Goal: Task Accomplishment & Management: Use online tool/utility

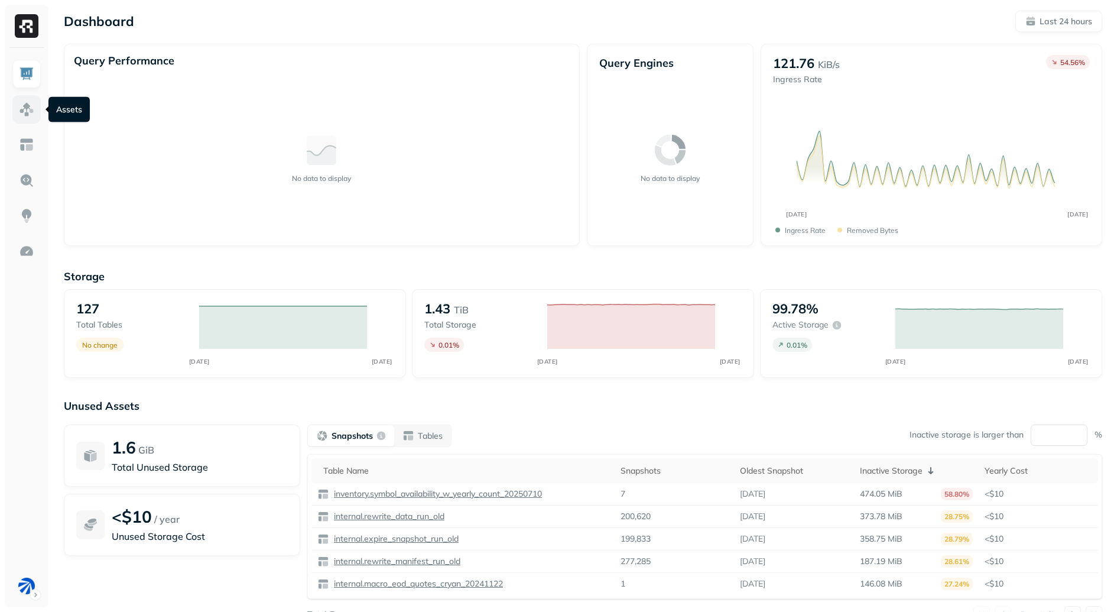
click at [22, 102] on img at bounding box center [26, 109] width 15 height 15
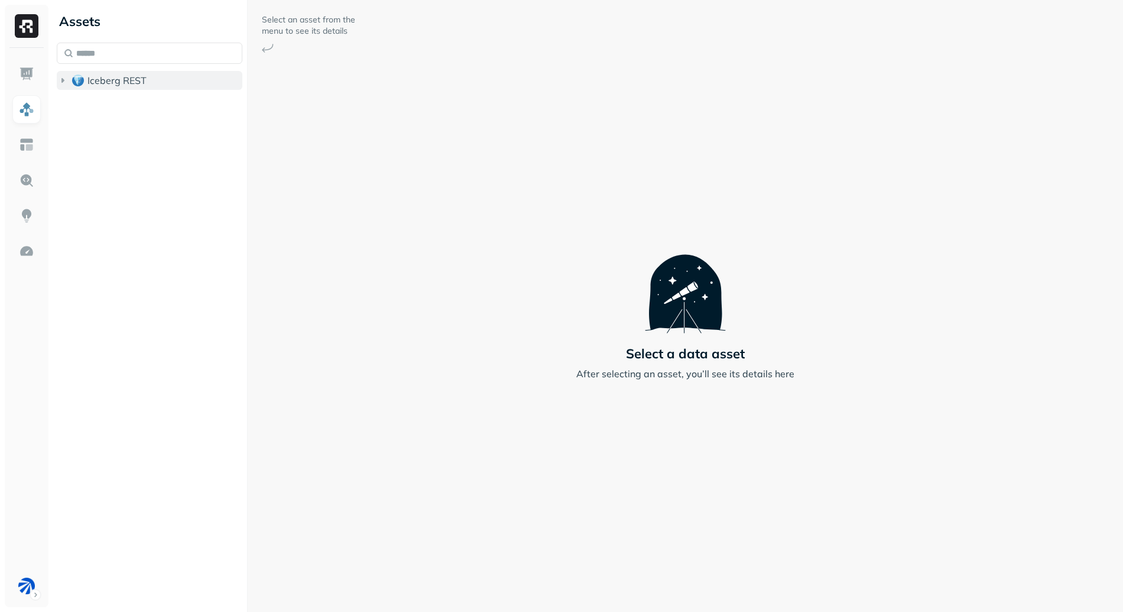
click at [126, 77] on span "Iceberg REST" at bounding box center [116, 80] width 59 height 12
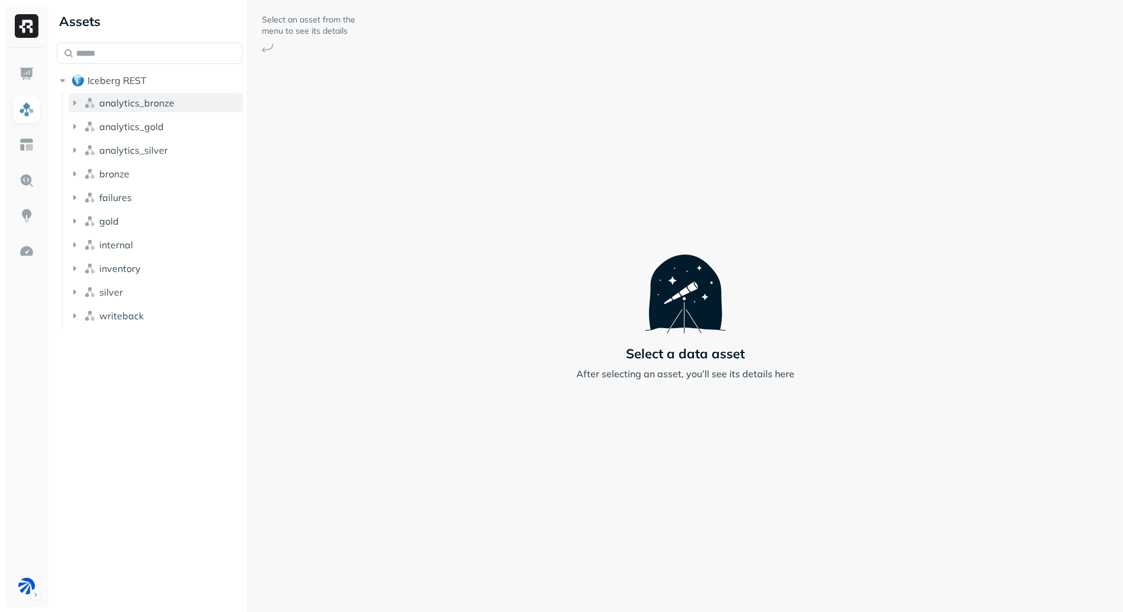
click at [122, 111] on button "analytics_bronze" at bounding box center [156, 102] width 174 height 19
click at [152, 124] on button "Tables ( 7 )" at bounding box center [161, 125] width 163 height 19
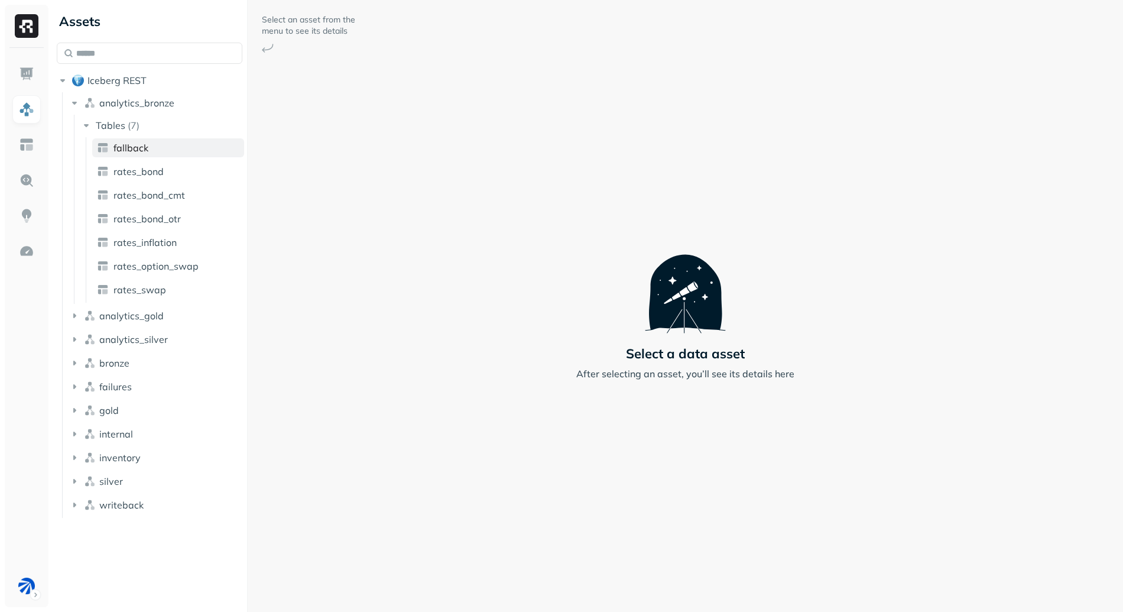
click at [161, 152] on link "fallback" at bounding box center [168, 147] width 152 height 19
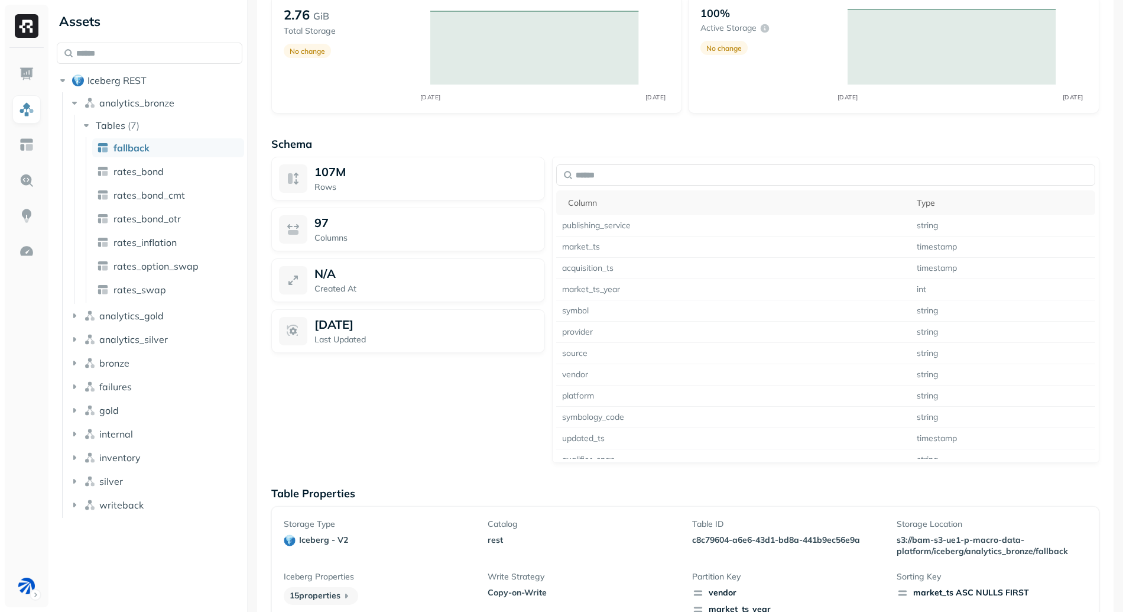
scroll to position [720, 0]
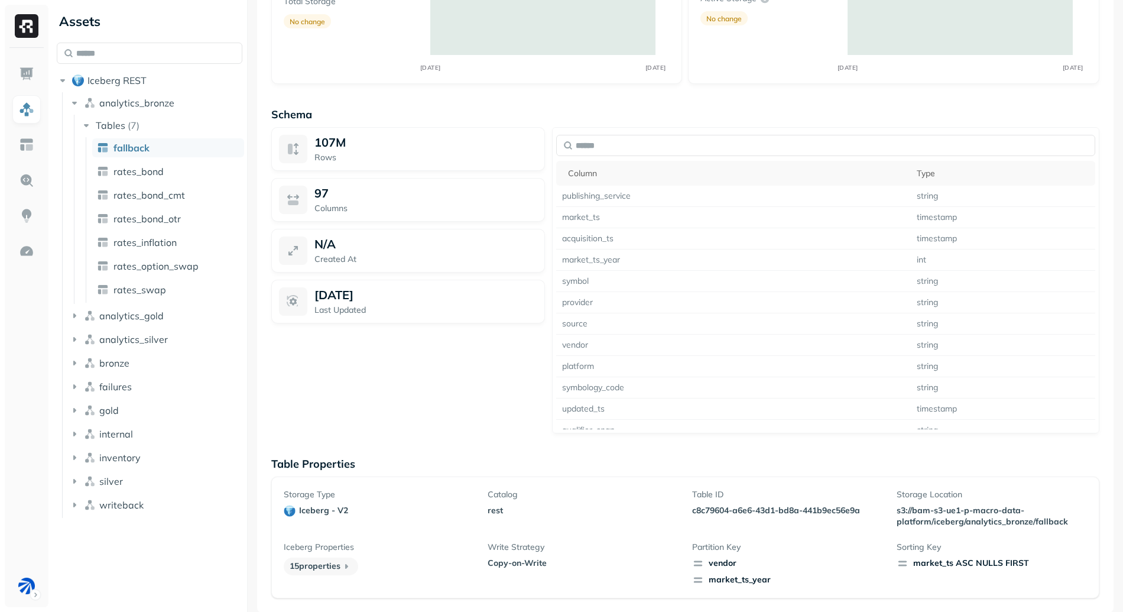
click at [494, 509] on p "rest" at bounding box center [583, 510] width 190 height 11
click at [492, 495] on p "Catalog" at bounding box center [583, 494] width 190 height 11
drag, startPoint x: 492, startPoint y: 495, endPoint x: 527, endPoint y: 515, distance: 39.7
click at [527, 515] on div "Catalog rest" at bounding box center [583, 508] width 190 height 38
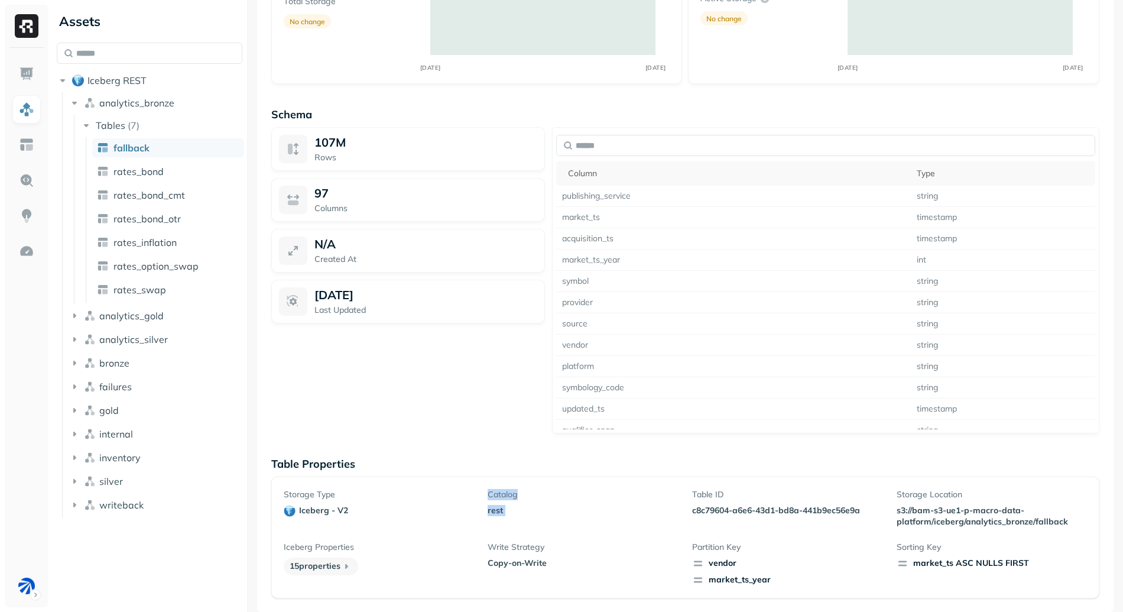
click at [527, 515] on div "Catalog rest" at bounding box center [583, 508] width 190 height 38
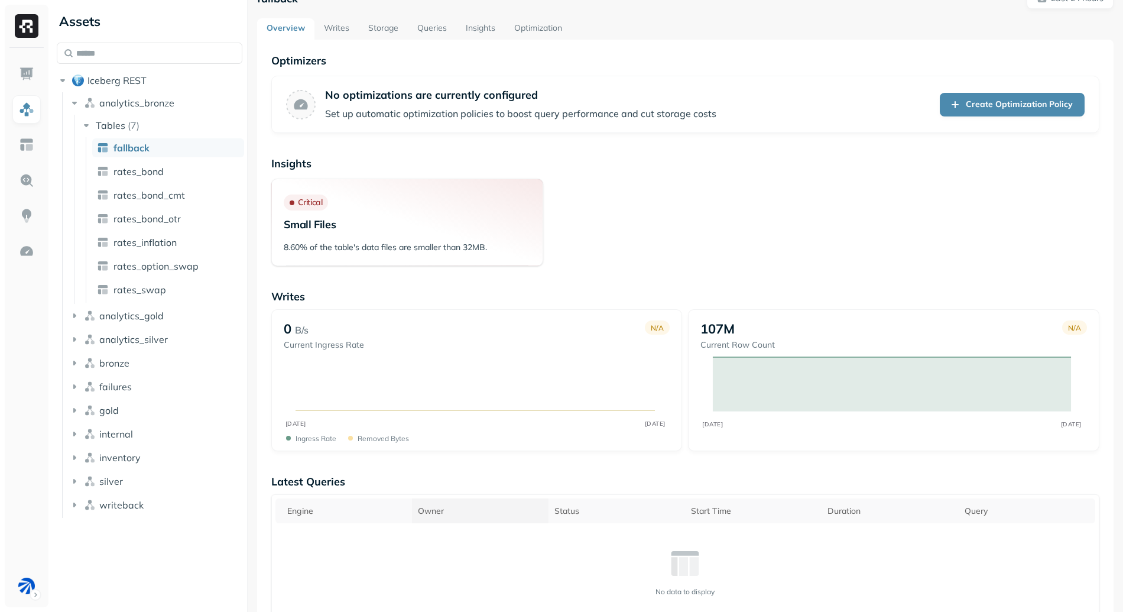
scroll to position [0, 0]
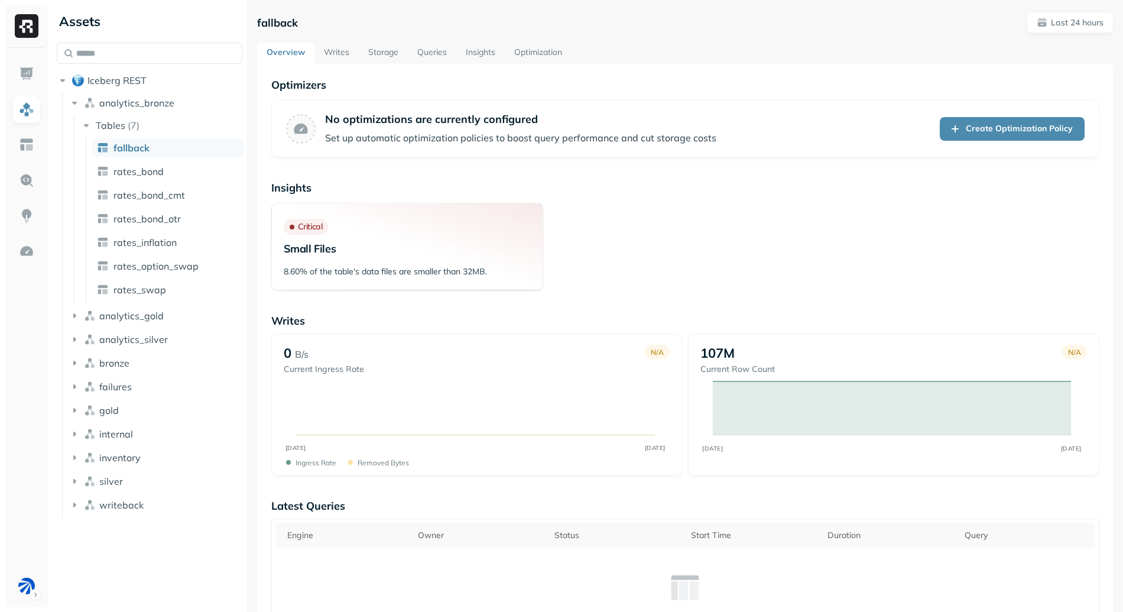
click at [346, 49] on link "Writes" at bounding box center [336, 53] width 44 height 21
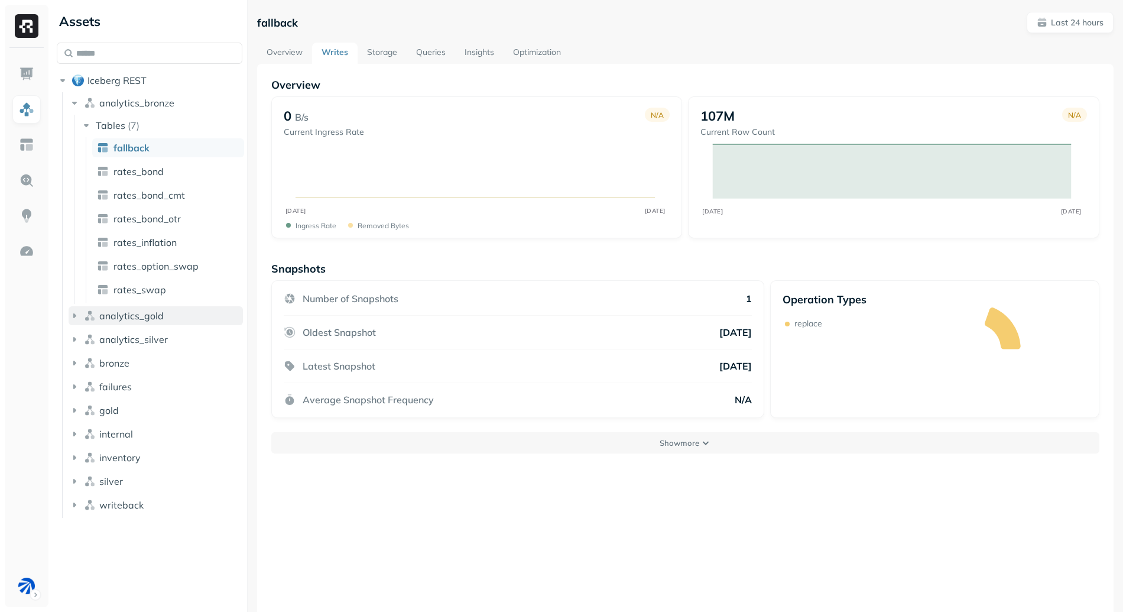
click at [131, 317] on span "analytics_gold" at bounding box center [131, 316] width 64 height 12
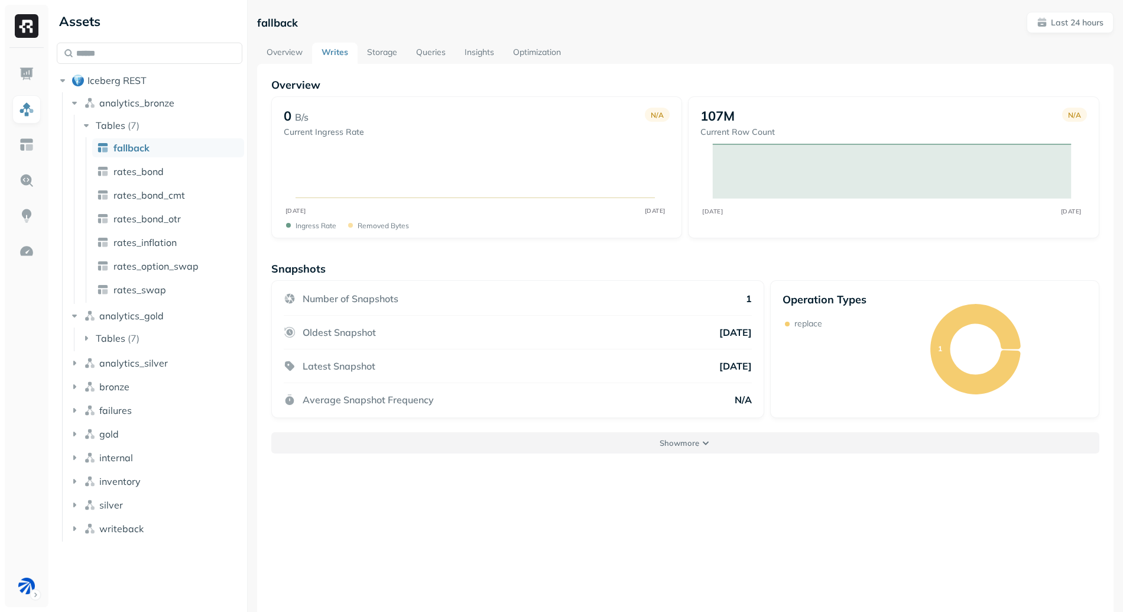
click at [660, 447] on p "Show more" at bounding box center [680, 442] width 40 height 11
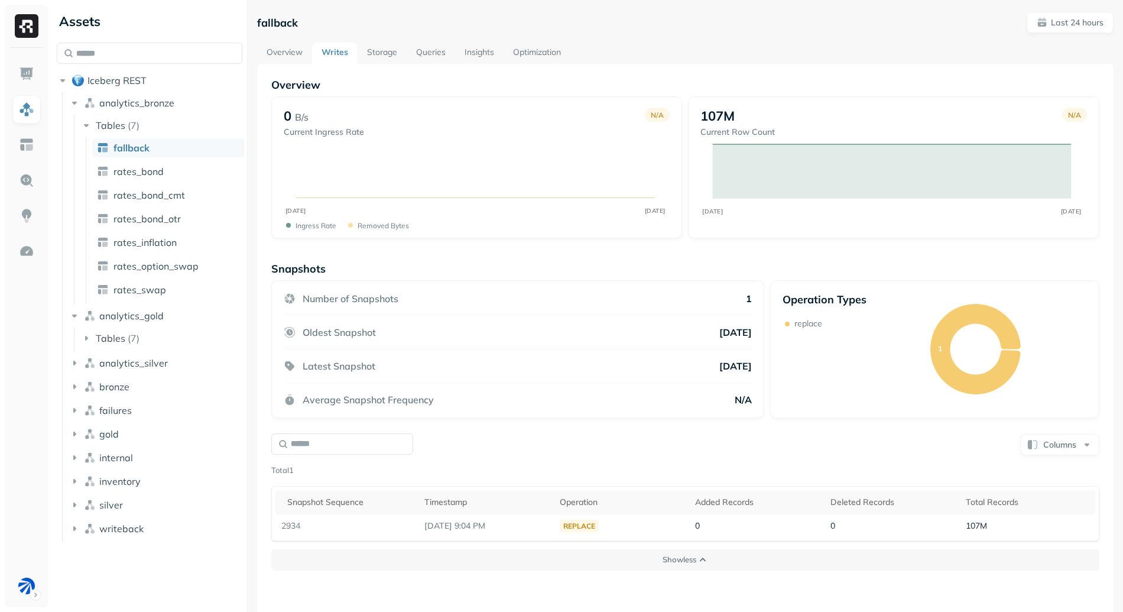
click at [367, 51] on link "Storage" at bounding box center [382, 53] width 49 height 21
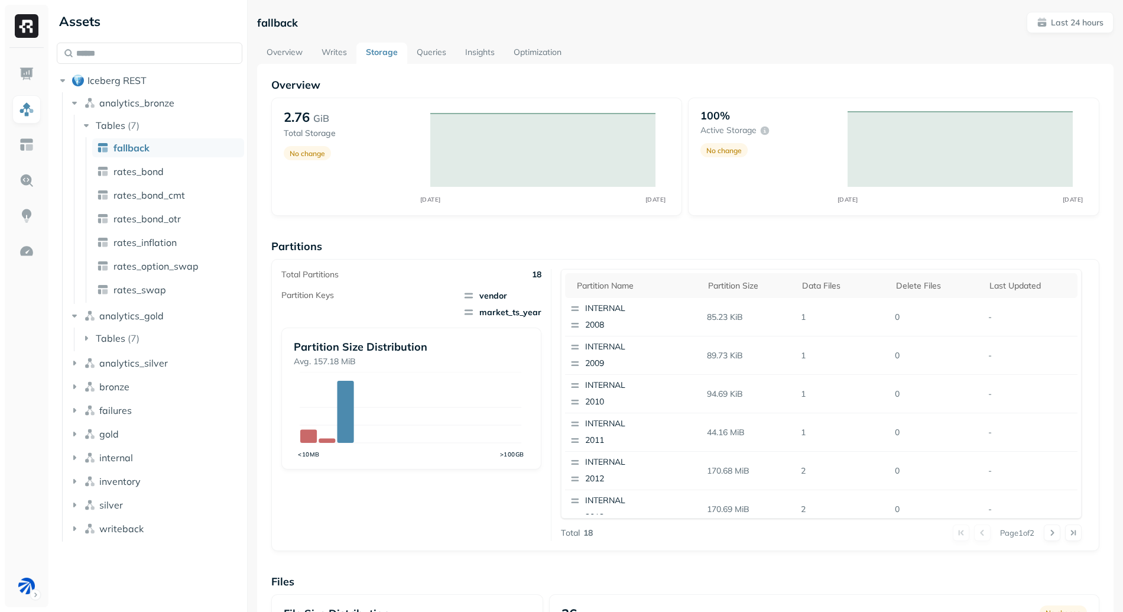
click at [415, 44] on link "Queries" at bounding box center [431, 53] width 48 height 21
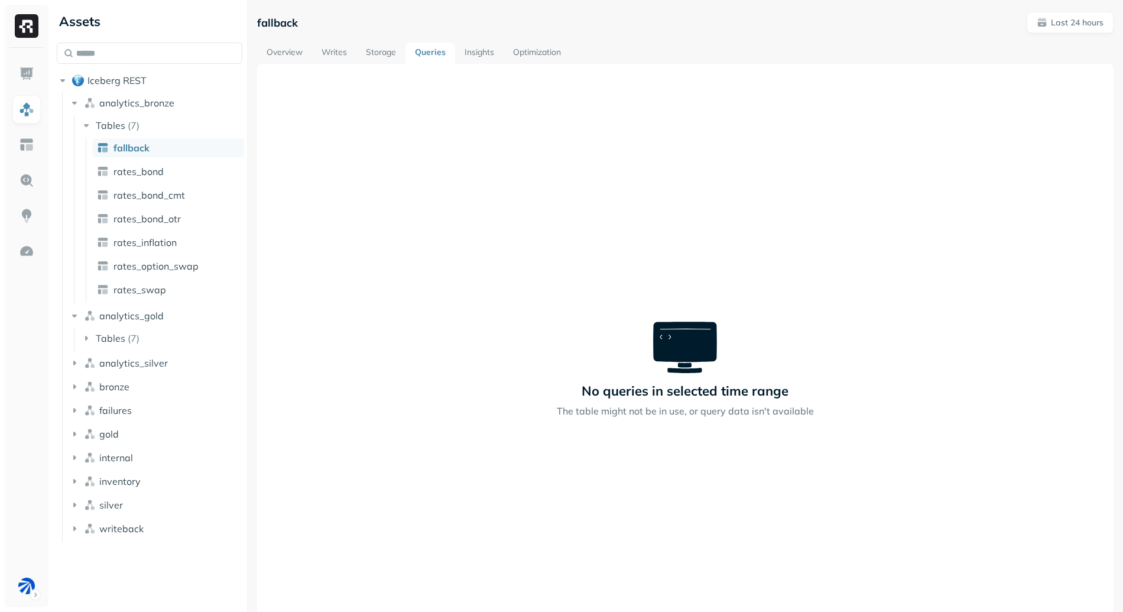
click at [548, 39] on div "fallback Last 24 hours Overview Writes Storage Queries Insights Optimization No…" at bounding box center [685, 344] width 856 height 664
click at [543, 54] on link "Optimization" at bounding box center [537, 53] width 67 height 21
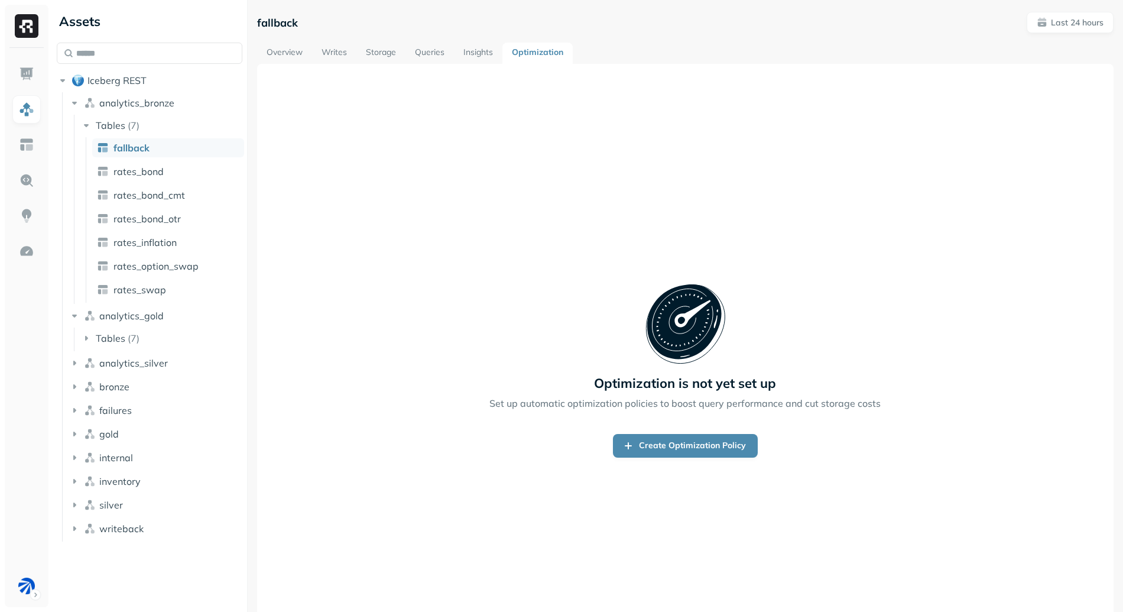
click at [483, 51] on link "Insights" at bounding box center [478, 53] width 48 height 21
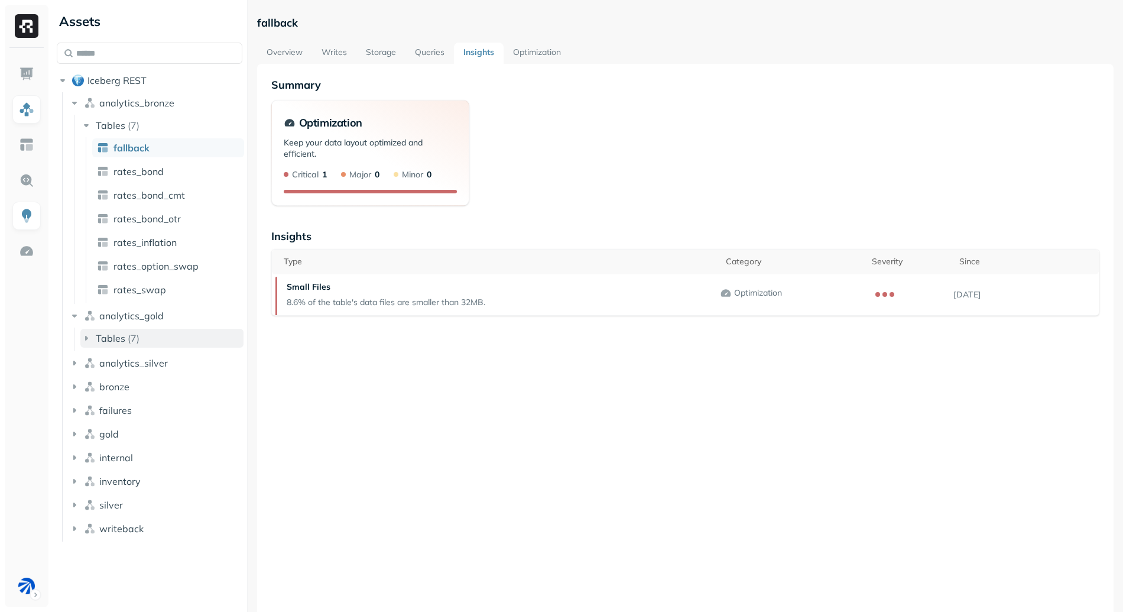
click at [117, 337] on span "Tables" at bounding box center [111, 338] width 30 height 12
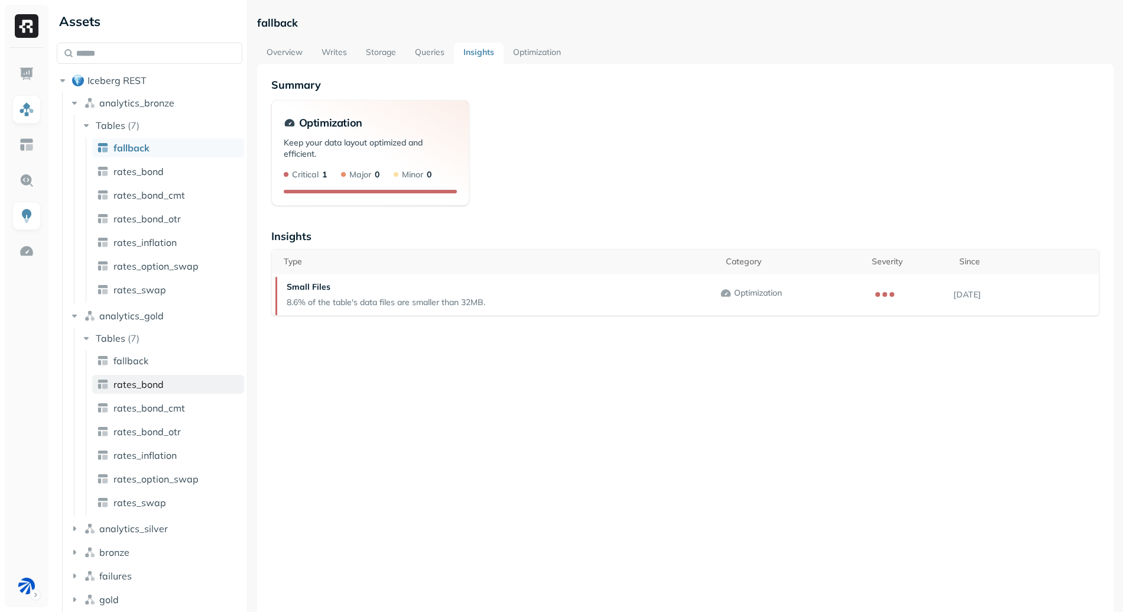
click at [141, 378] on span "rates_bond" at bounding box center [138, 384] width 50 height 12
click at [163, 369] on link "fallback" at bounding box center [168, 360] width 152 height 19
click at [304, 53] on link "Overview" at bounding box center [284, 53] width 55 height 21
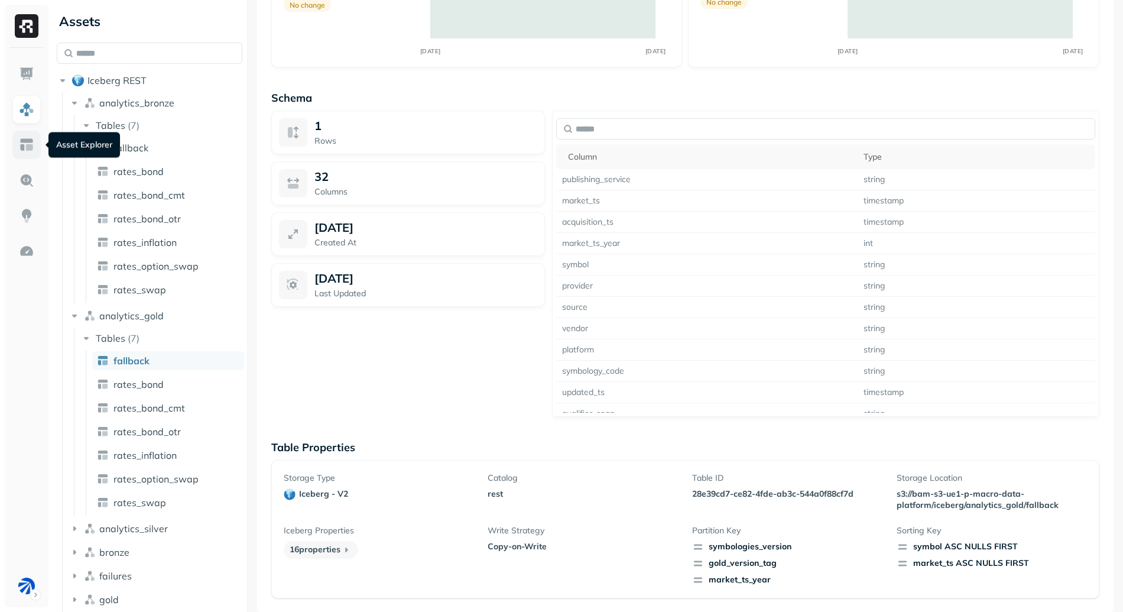
click at [30, 154] on link at bounding box center [26, 145] width 28 height 28
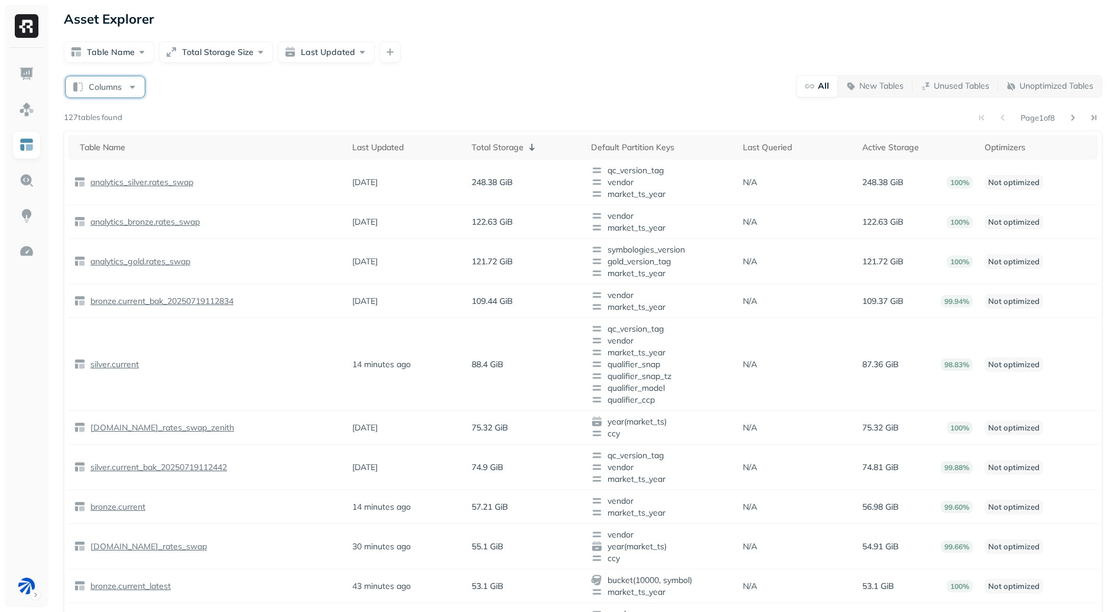
click at [91, 77] on button "Columns" at bounding box center [105, 86] width 79 height 21
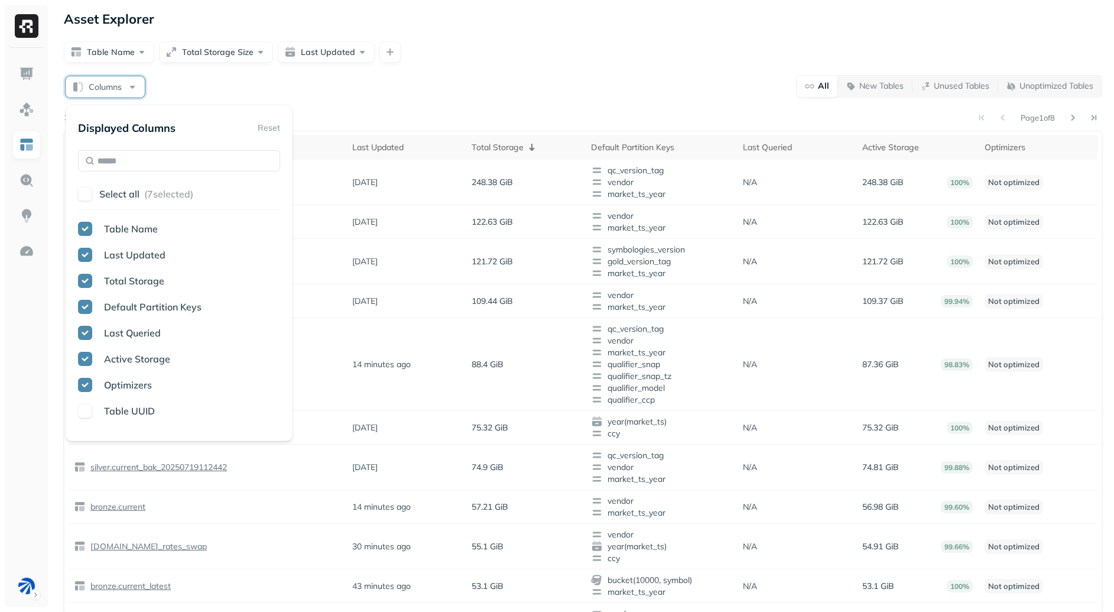
click at [455, 38] on div "Asset Explorer Table Name Total Storage Size Last Updated Columns All New Table…" at bounding box center [583, 436] width 1062 height 872
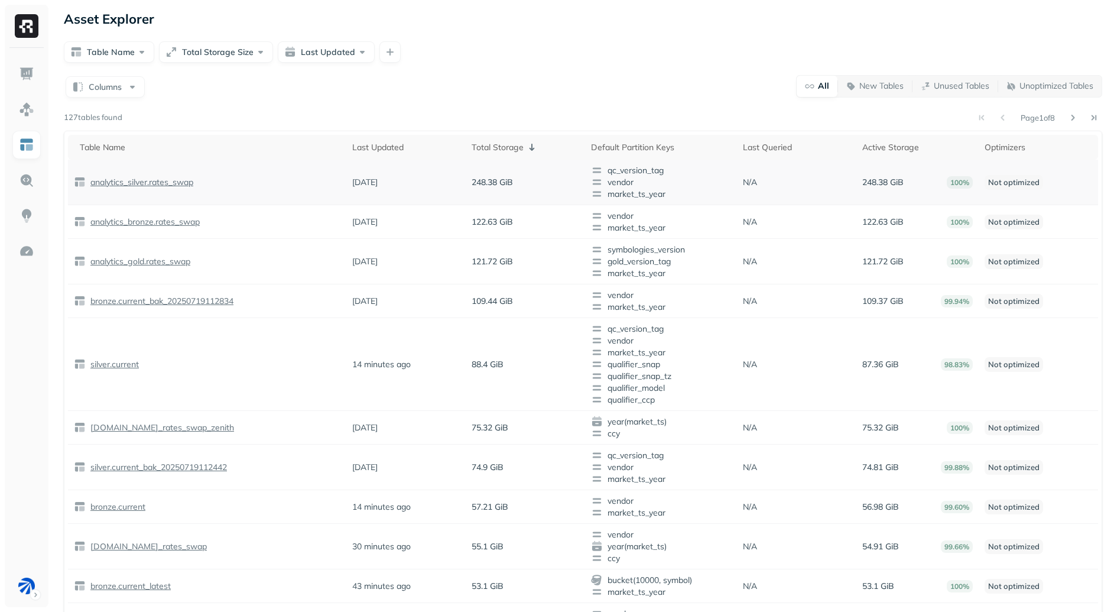
click at [143, 185] on p "analytics_silver.rates_swap" at bounding box center [140, 182] width 105 height 11
click at [178, 188] on td "analytics_silver.rates_swap" at bounding box center [207, 183] width 278 height 46
click at [176, 182] on p "analytics_silver.rates_swap" at bounding box center [140, 182] width 105 height 11
click at [24, 82] on link at bounding box center [26, 74] width 28 height 28
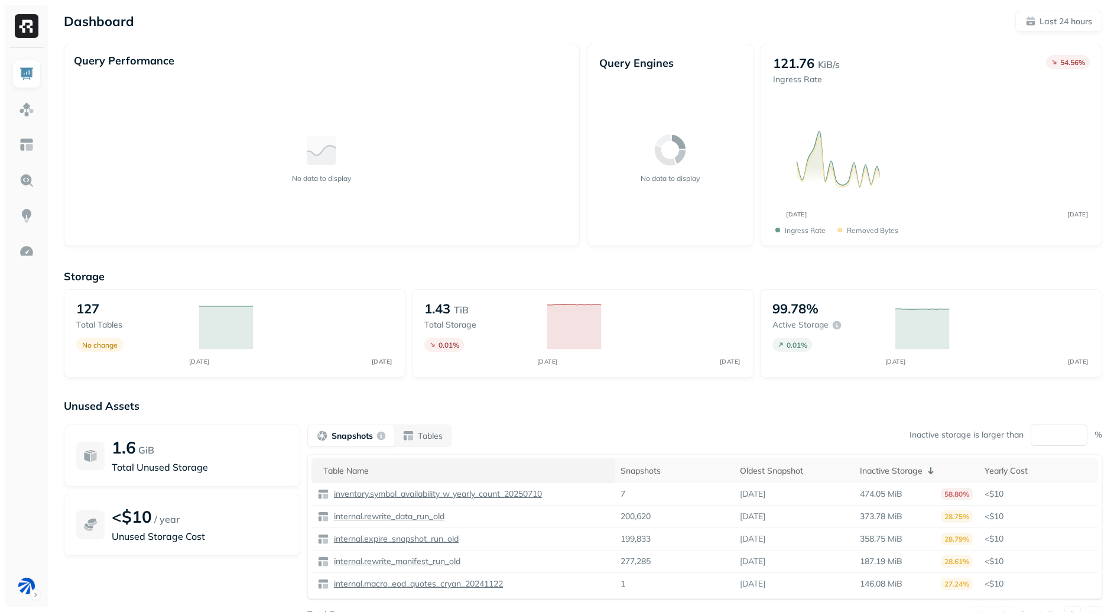
scroll to position [46, 0]
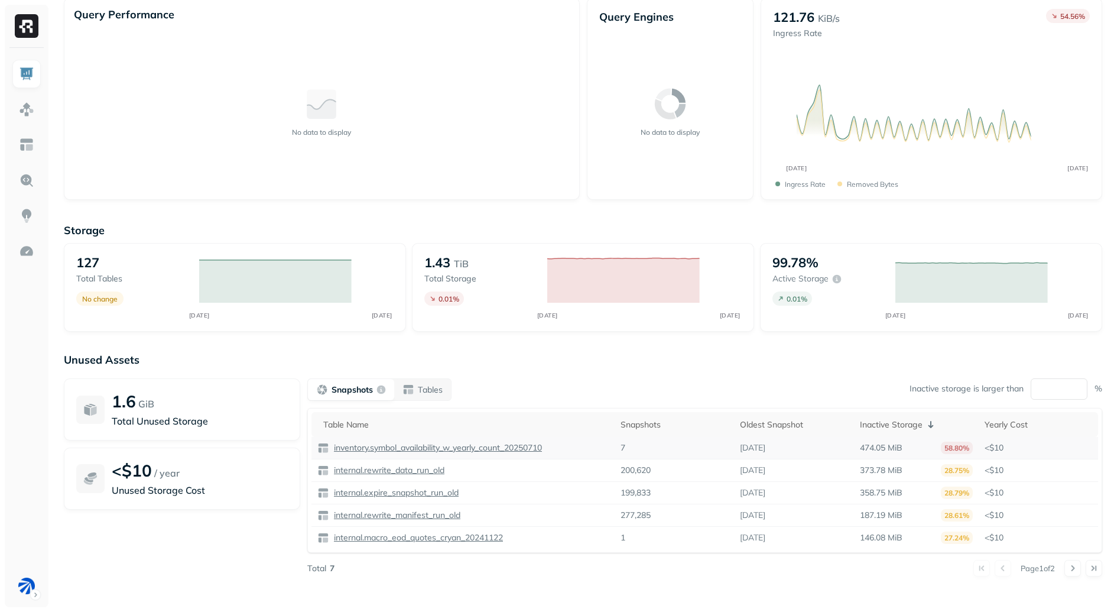
click at [389, 449] on p "inventory.symbol_availability_w_yearly_count_20250710" at bounding box center [437, 447] width 210 height 11
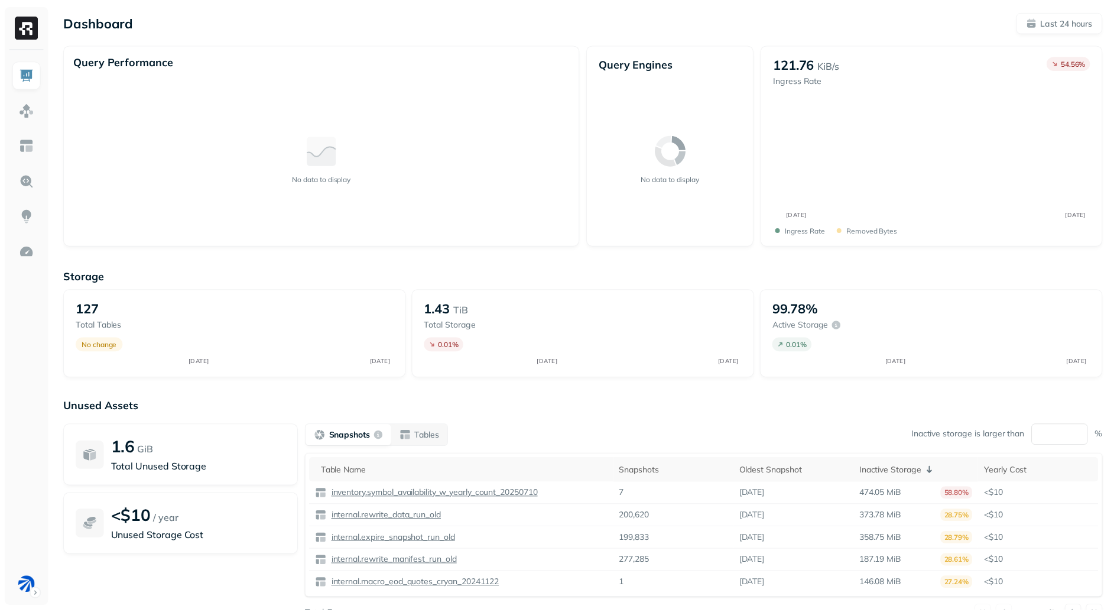
scroll to position [46, 0]
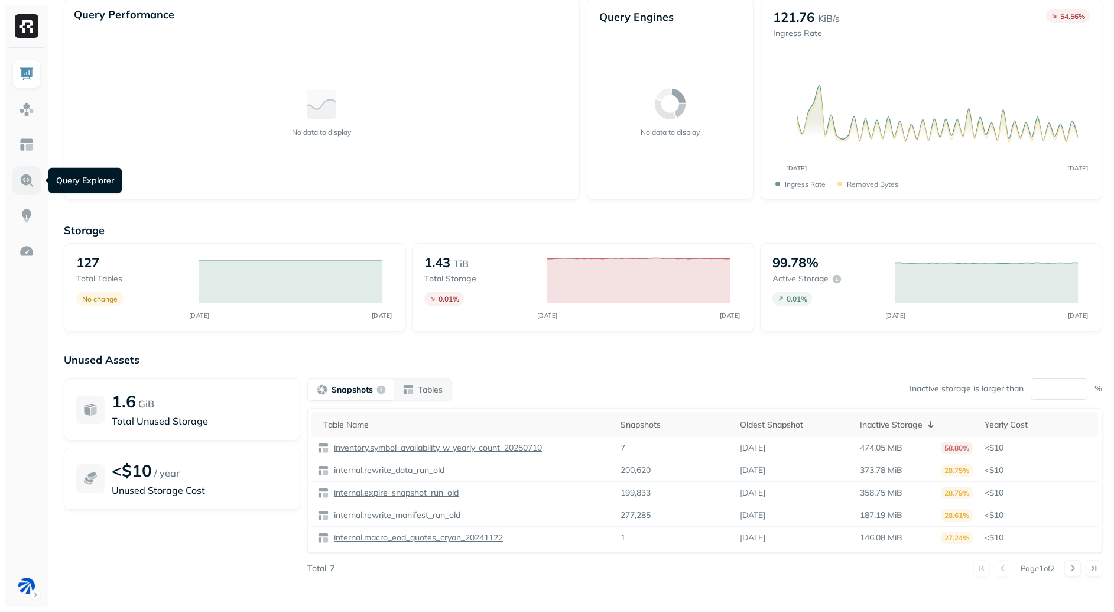
click at [26, 181] on img at bounding box center [26, 180] width 15 height 15
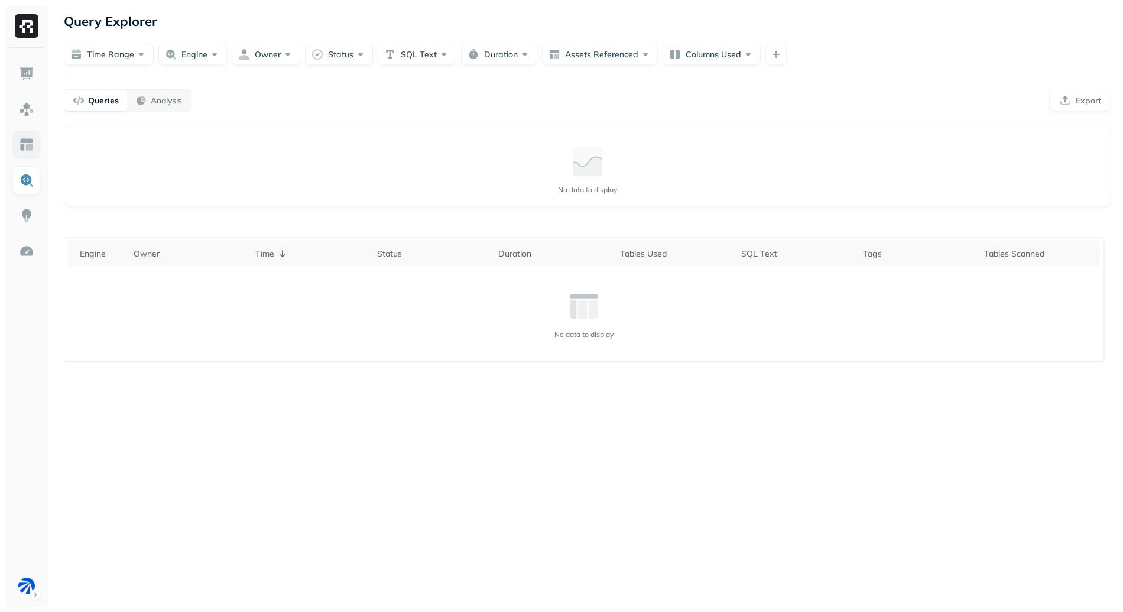
click at [20, 139] on img at bounding box center [26, 144] width 15 height 15
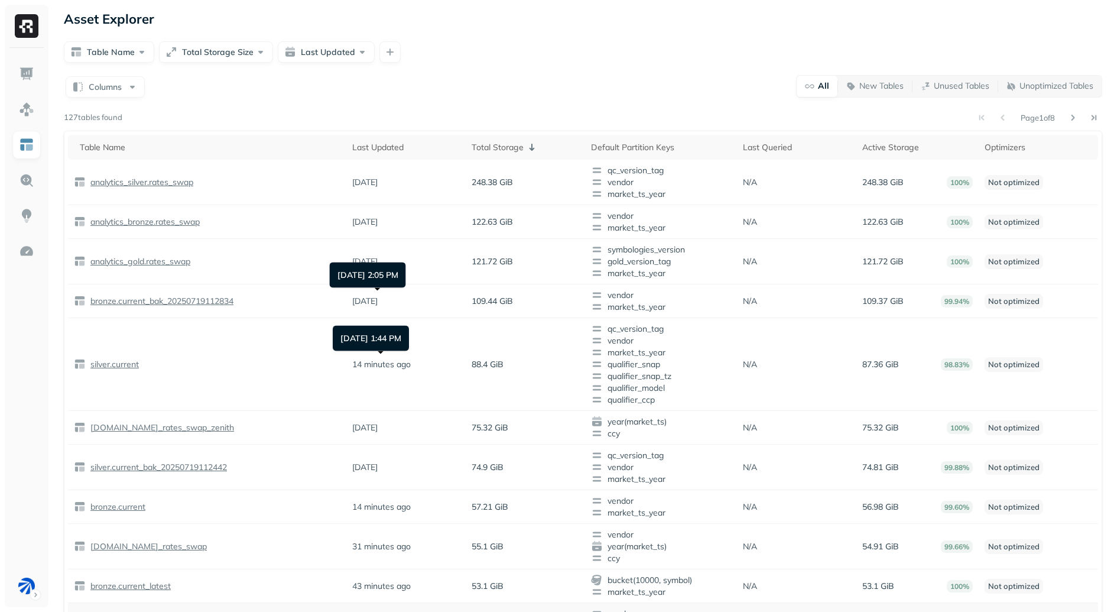
scroll to position [261, 0]
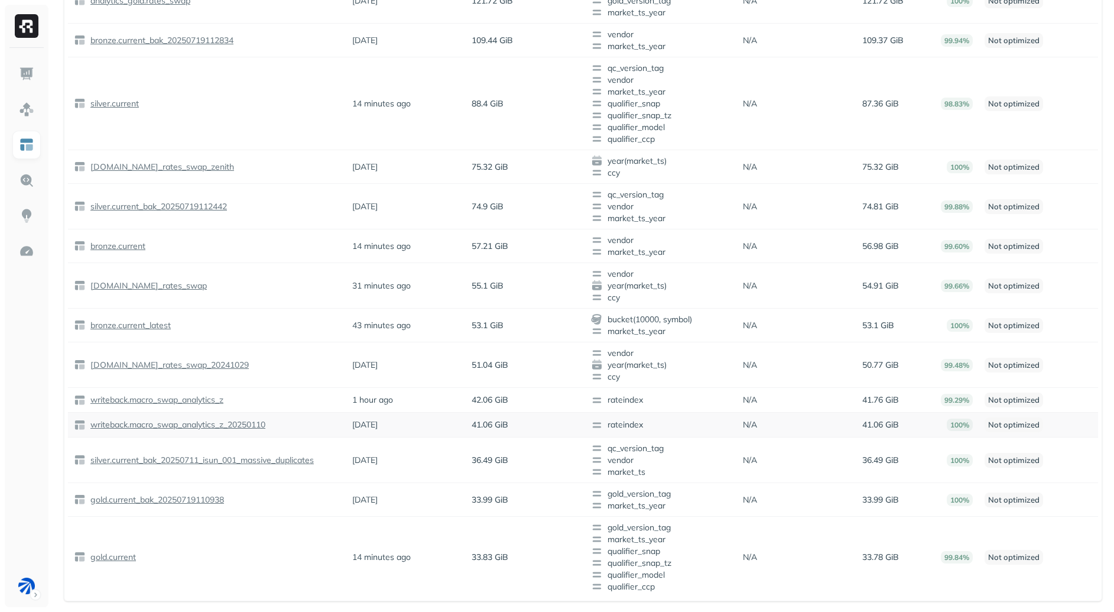
click at [192, 426] on p "writeback.macro_swap_analytics_z_20250110" at bounding box center [176, 424] width 177 height 11
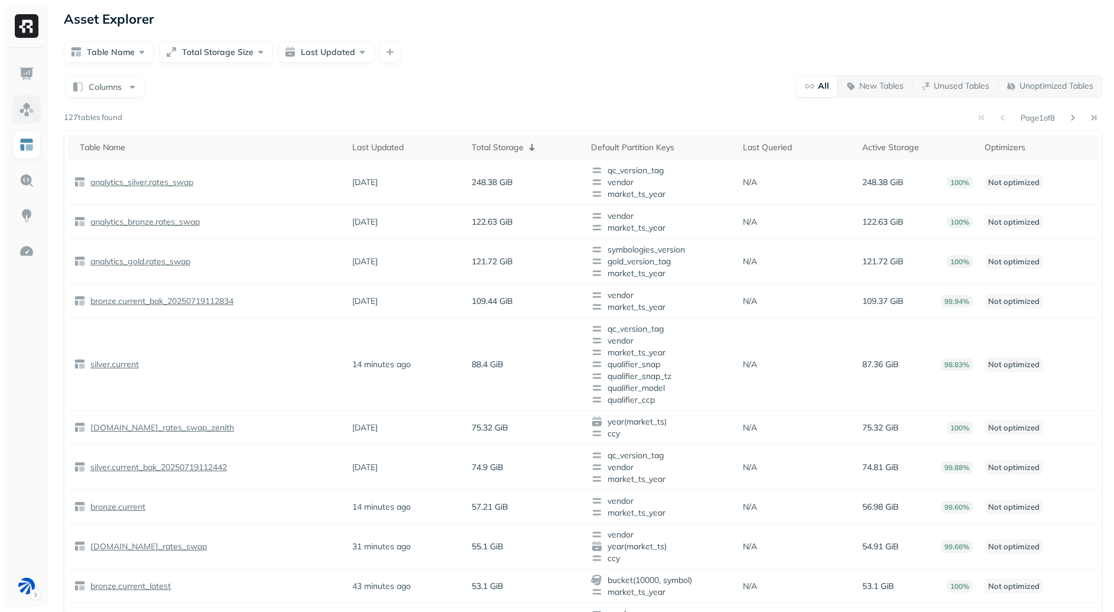
click at [20, 111] on img at bounding box center [26, 109] width 15 height 15
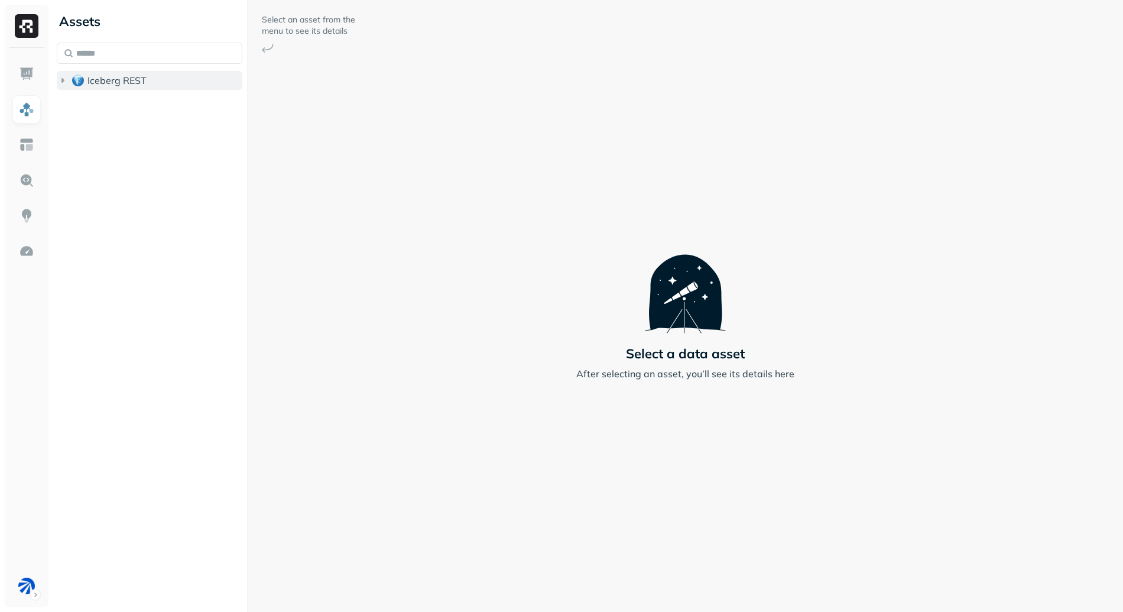
click at [133, 78] on span "Iceberg REST" at bounding box center [116, 80] width 59 height 12
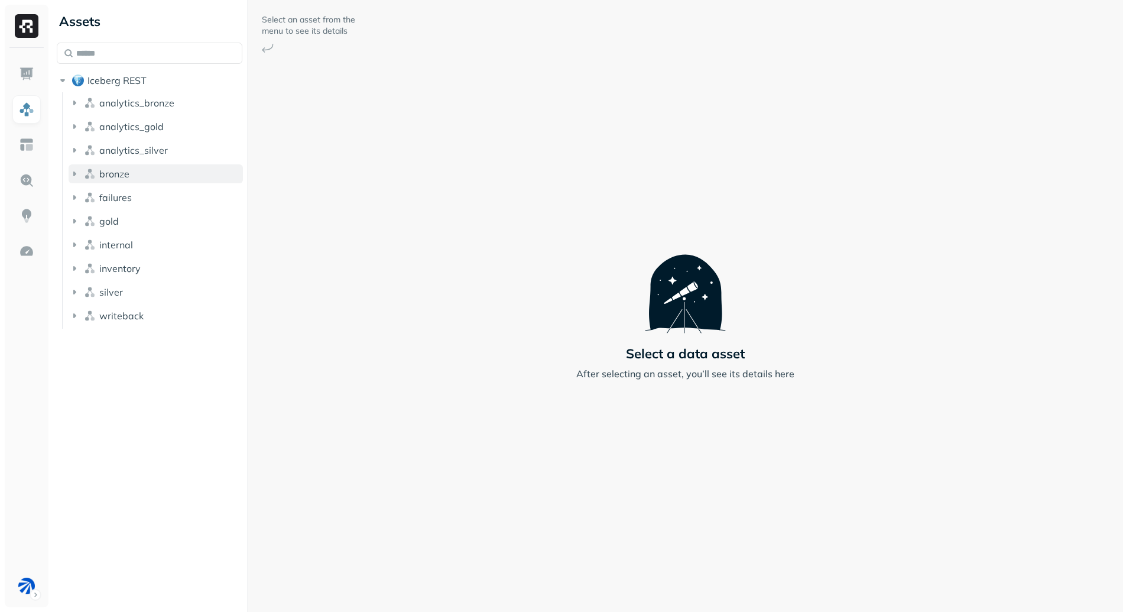
click at [134, 180] on button "bronze" at bounding box center [156, 173] width 174 height 19
click at [37, 65] on link at bounding box center [26, 74] width 28 height 28
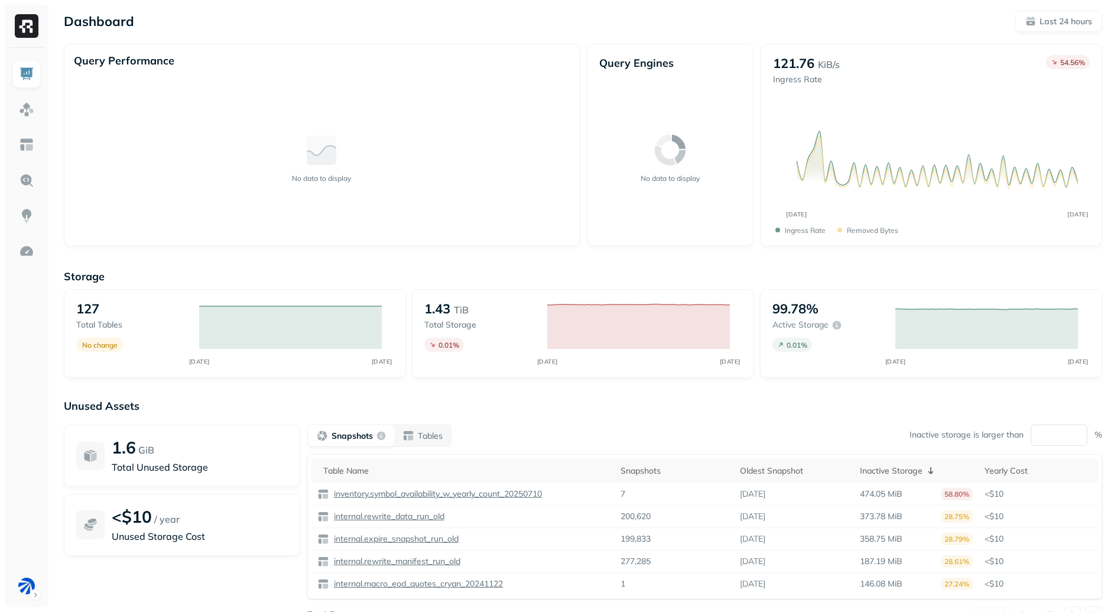
scroll to position [46, 0]
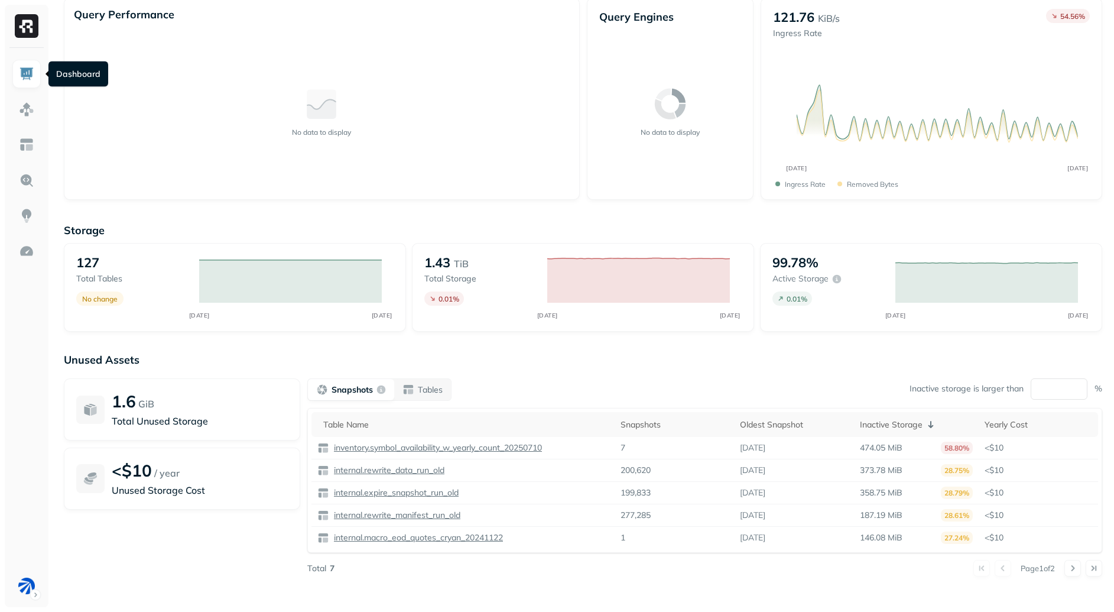
click at [176, 160] on div "No data to display" at bounding box center [322, 111] width 496 height 157
click at [15, 108] on link at bounding box center [26, 109] width 28 height 28
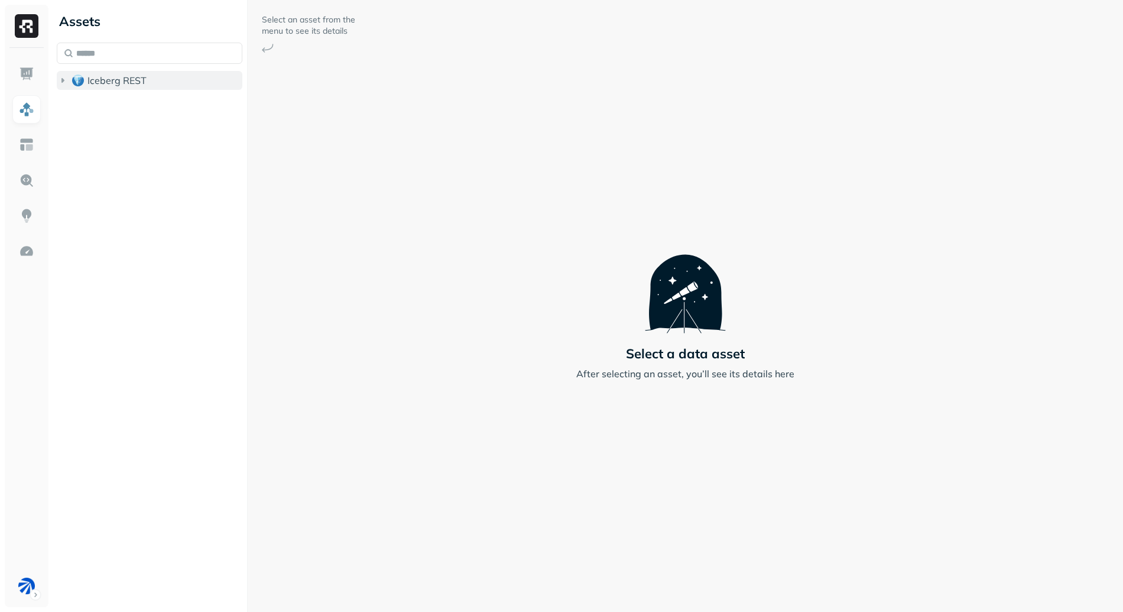
click at [118, 86] on span "Iceberg REST" at bounding box center [116, 80] width 59 height 12
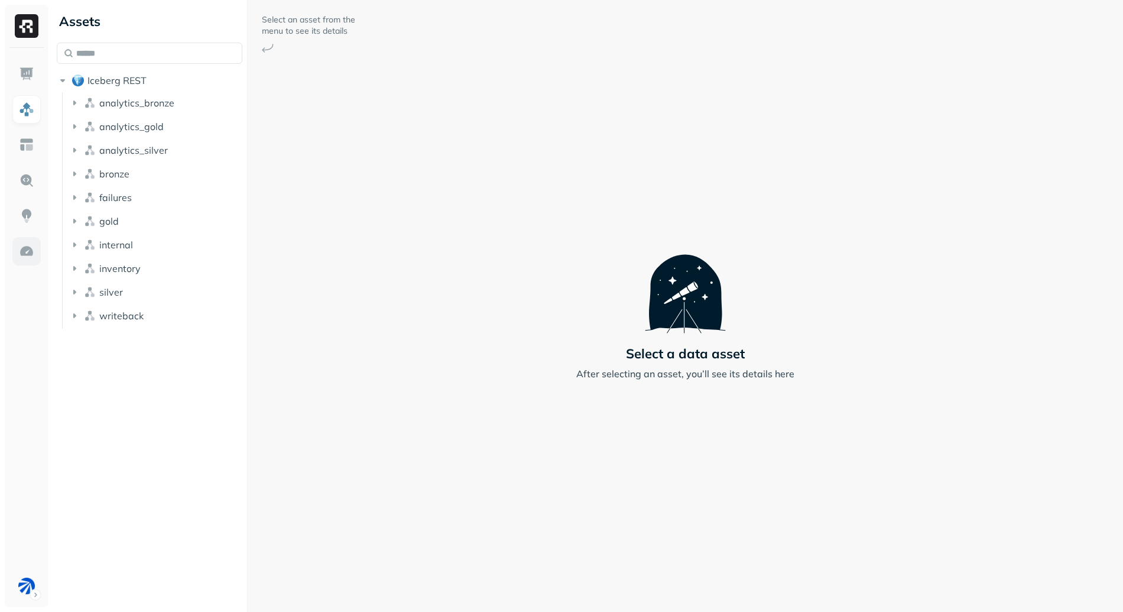
click at [24, 255] on img at bounding box center [26, 251] width 15 height 15
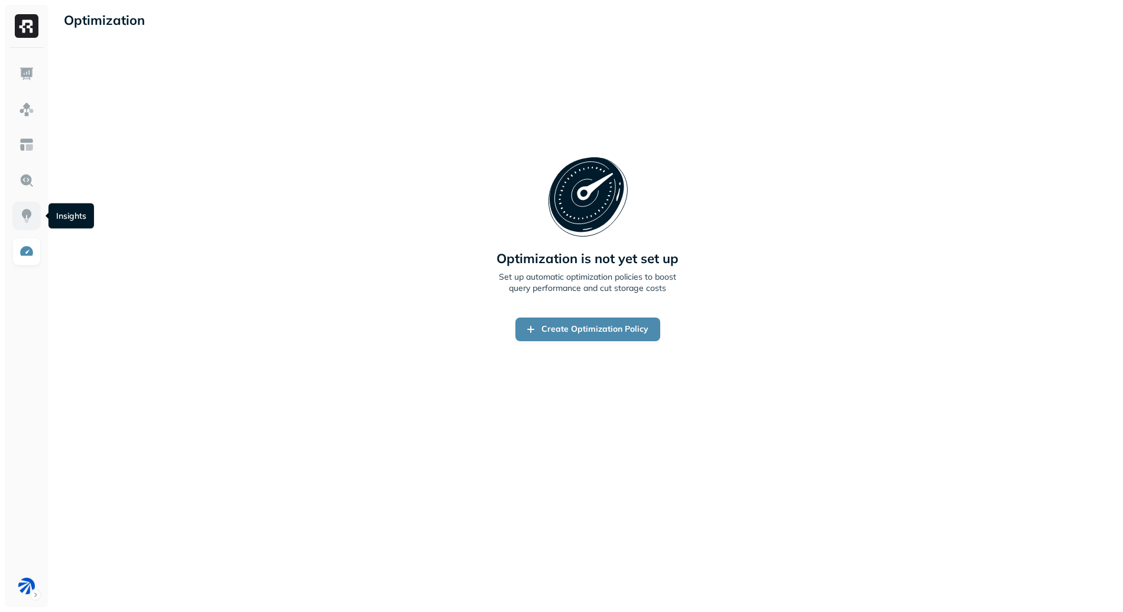
click at [15, 219] on link at bounding box center [26, 216] width 28 height 28
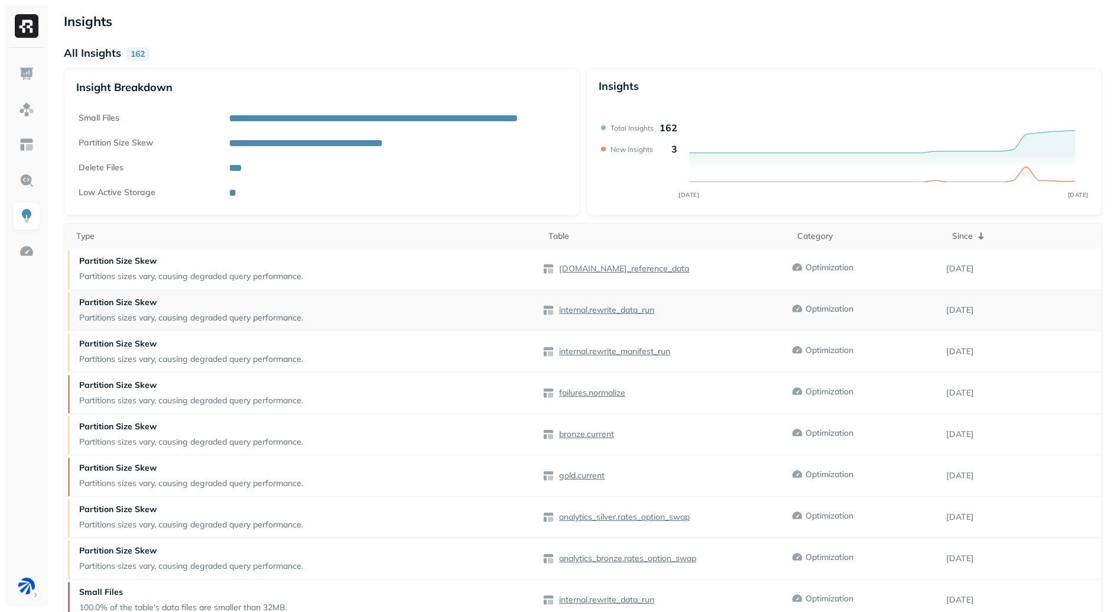
click at [647, 309] on p "internal.rewrite_data_run" at bounding box center [606, 309] width 98 height 11
click at [28, 74] on img at bounding box center [26, 73] width 15 height 15
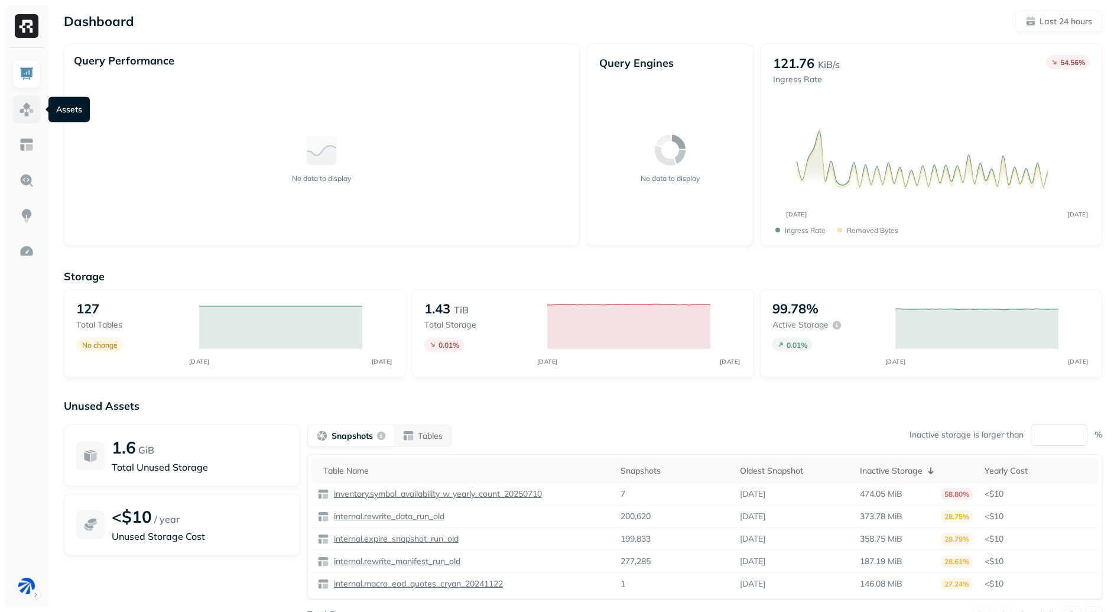
click at [15, 113] on link at bounding box center [26, 109] width 28 height 28
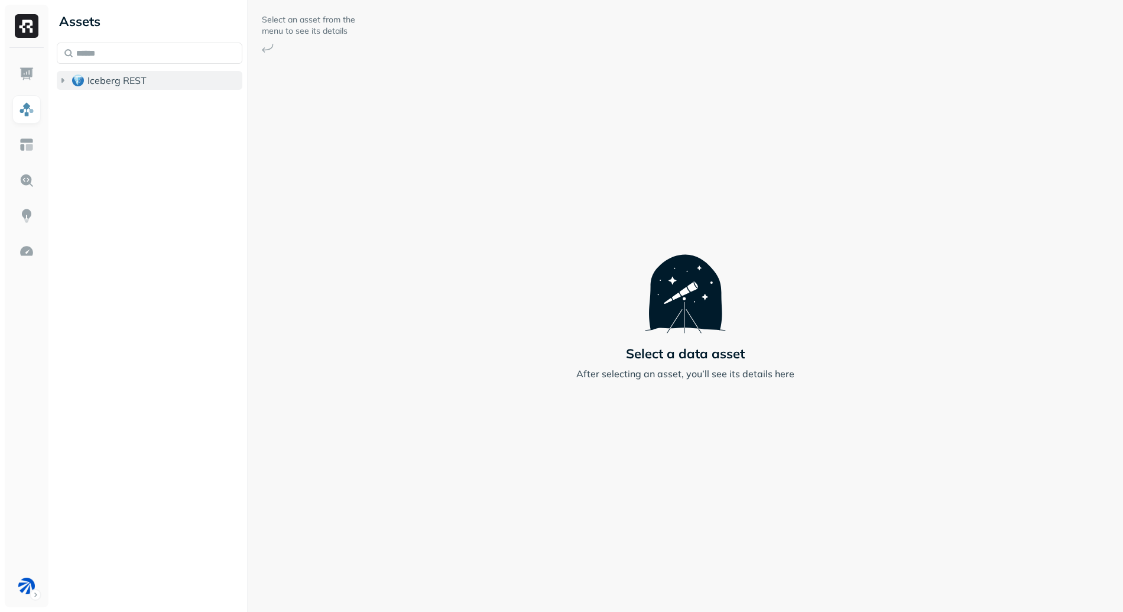
click at [109, 82] on span "Iceberg REST" at bounding box center [116, 80] width 59 height 12
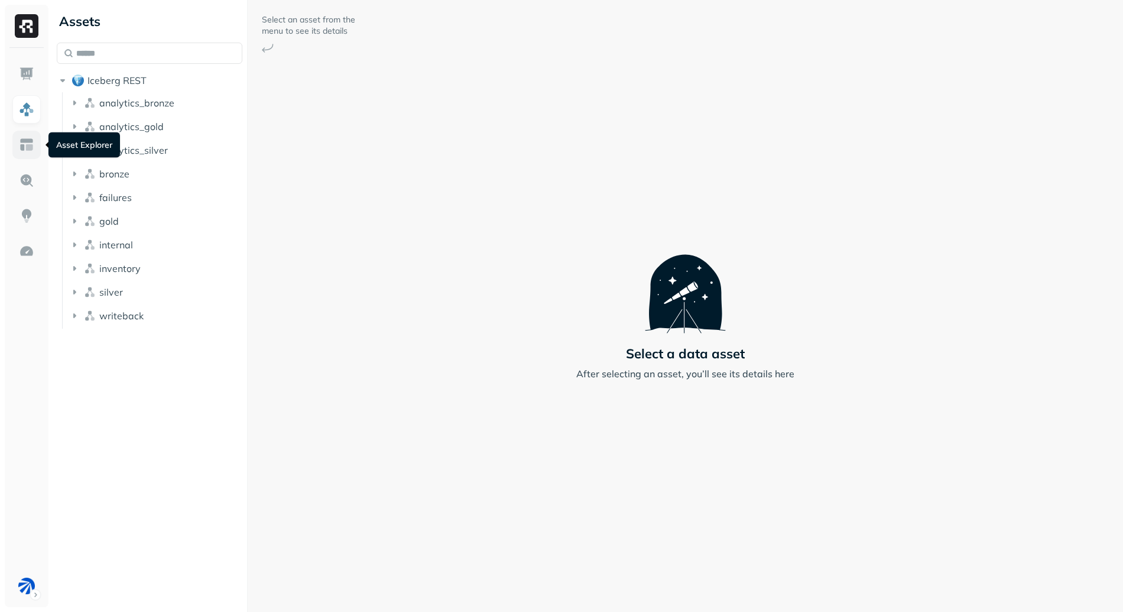
click at [23, 141] on img at bounding box center [26, 144] width 15 height 15
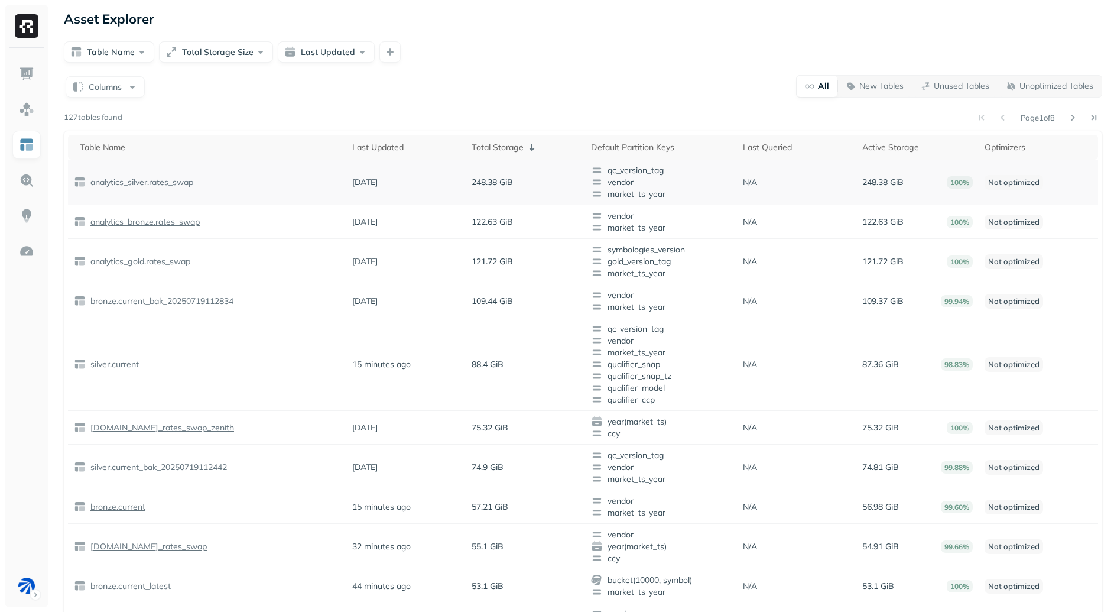
click at [177, 182] on p "analytics_silver.rates_swap" at bounding box center [140, 182] width 105 height 11
click at [186, 293] on td "bronze.current_bak_20250719112834" at bounding box center [207, 301] width 278 height 34
click at [186, 299] on p "bronze.current_bak_20250719112834" at bounding box center [160, 301] width 145 height 11
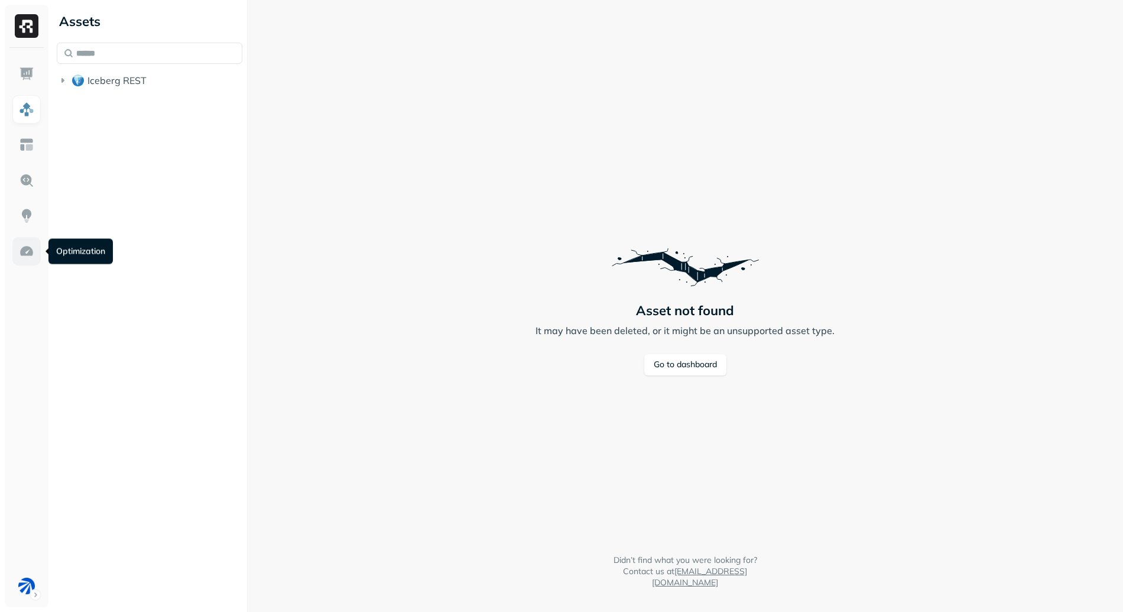
click at [30, 254] on img at bounding box center [26, 251] width 15 height 15
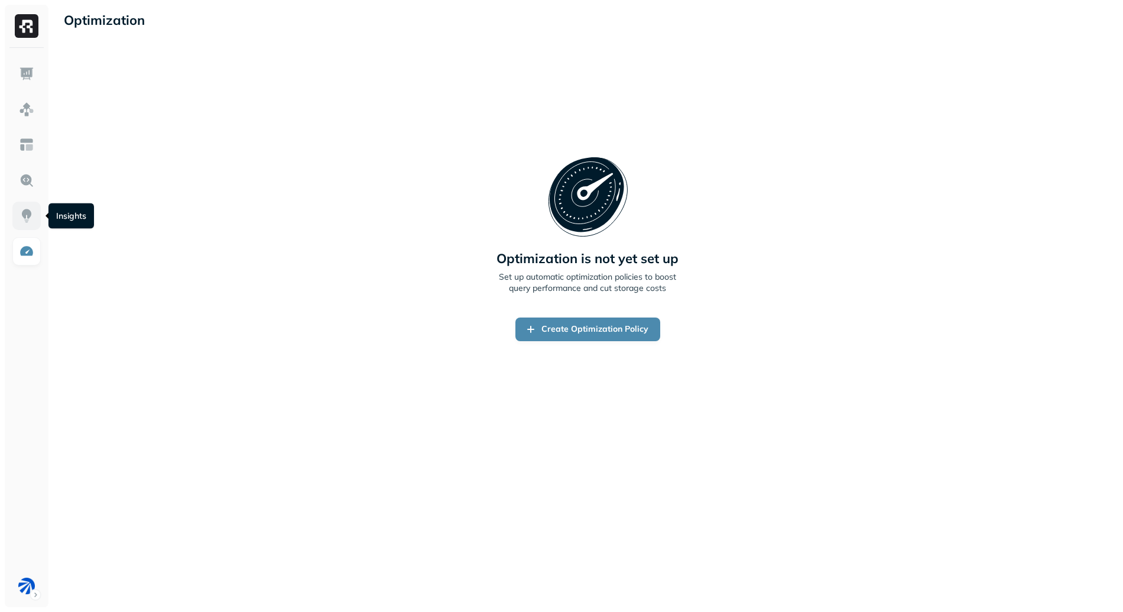
click at [25, 212] on img at bounding box center [26, 215] width 15 height 15
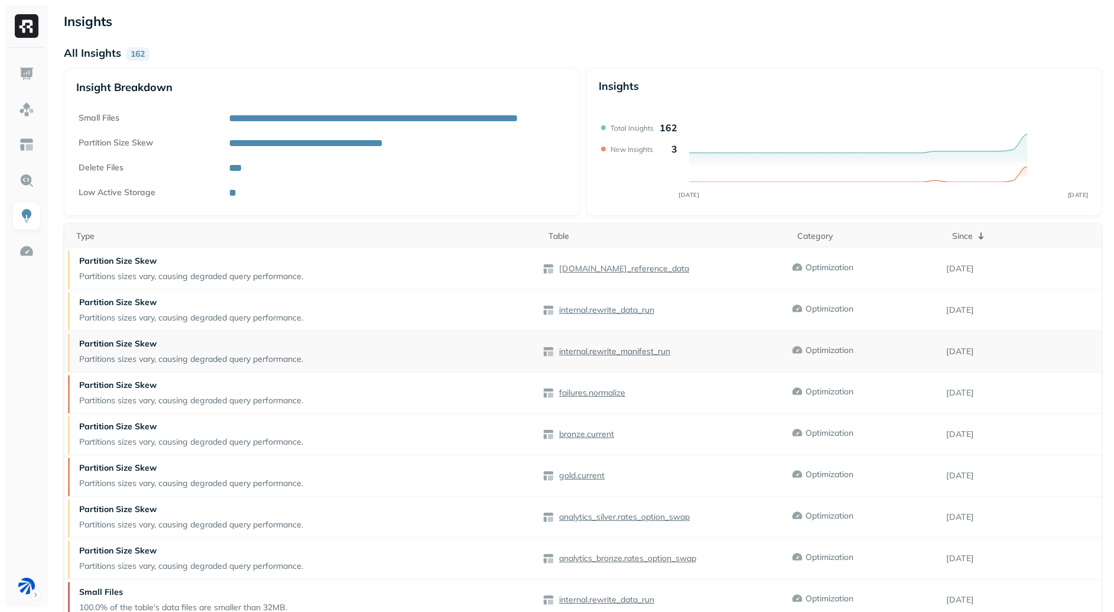
click at [638, 353] on p "internal.rewrite_manifest_run" at bounding box center [613, 351] width 113 height 11
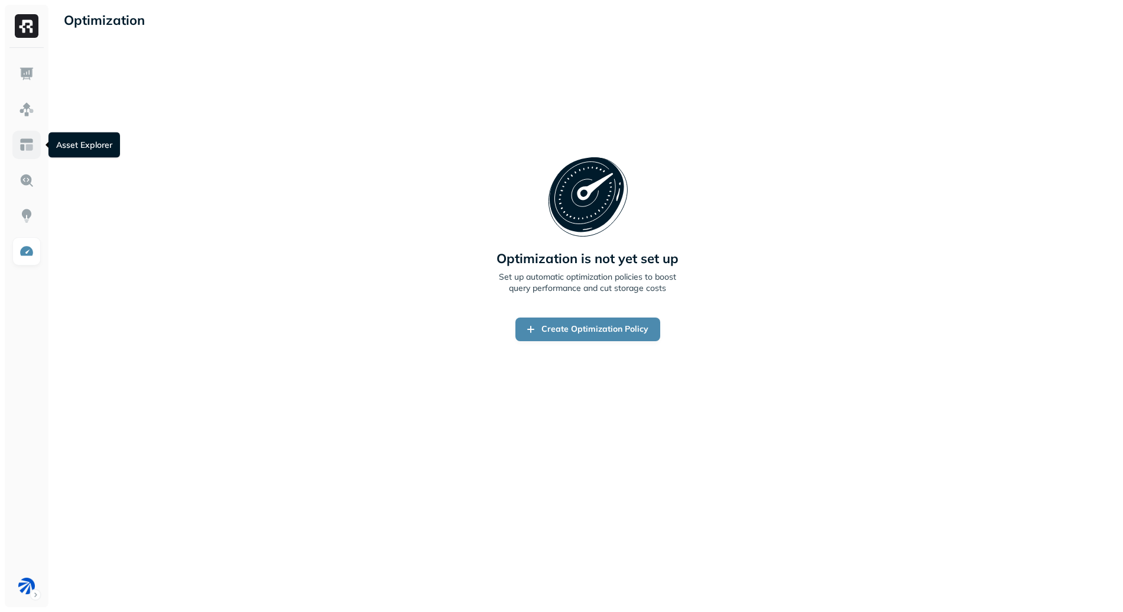
click at [33, 143] on img at bounding box center [26, 144] width 15 height 15
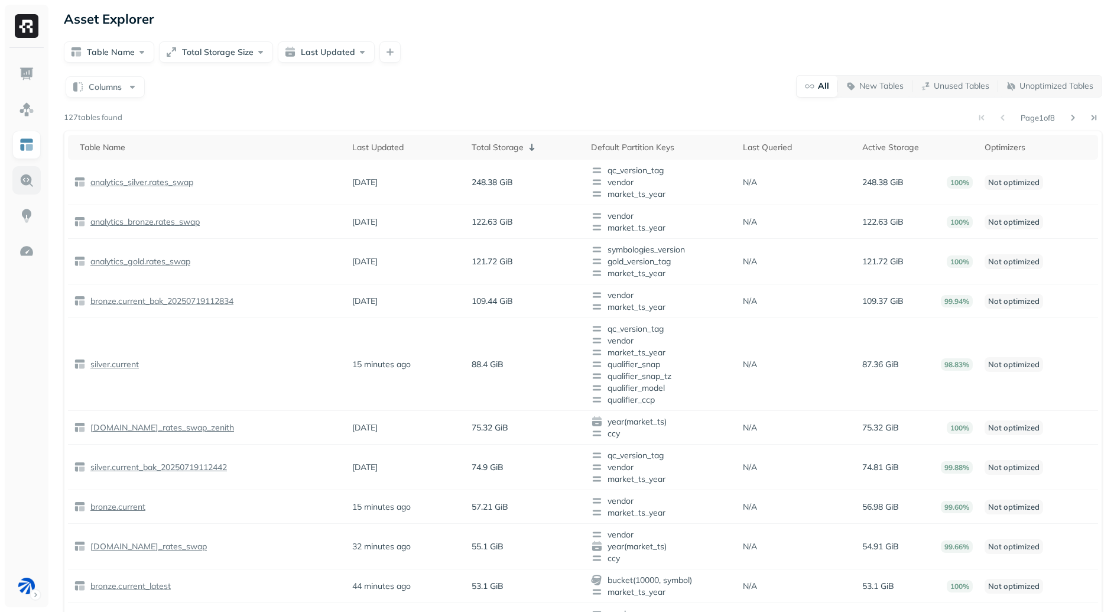
click at [36, 170] on link at bounding box center [26, 180] width 28 height 28
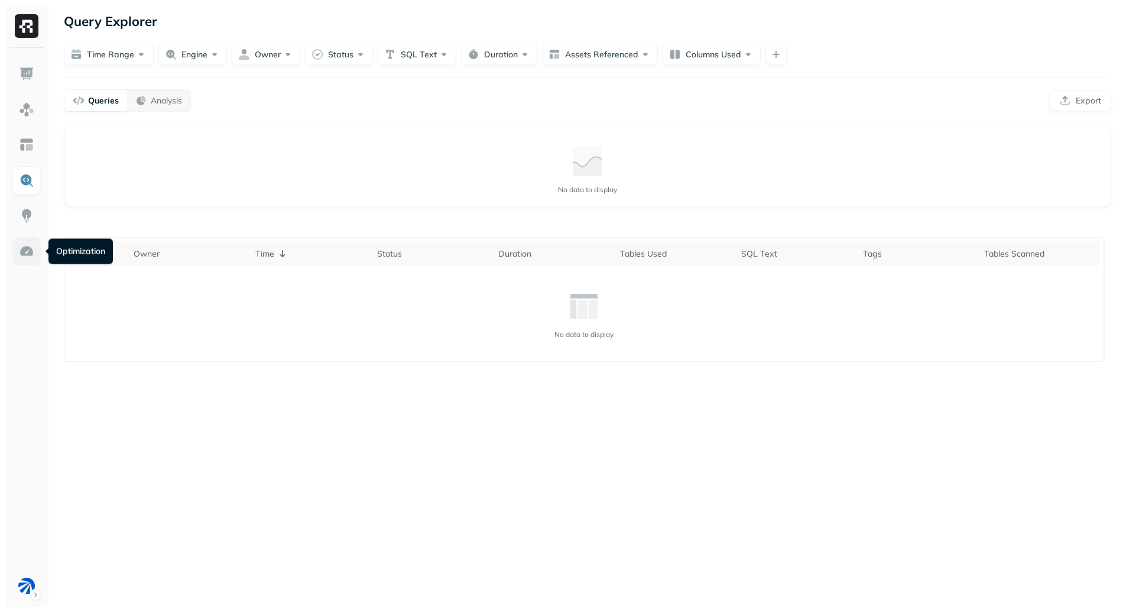
click at [33, 253] on img at bounding box center [26, 251] width 15 height 15
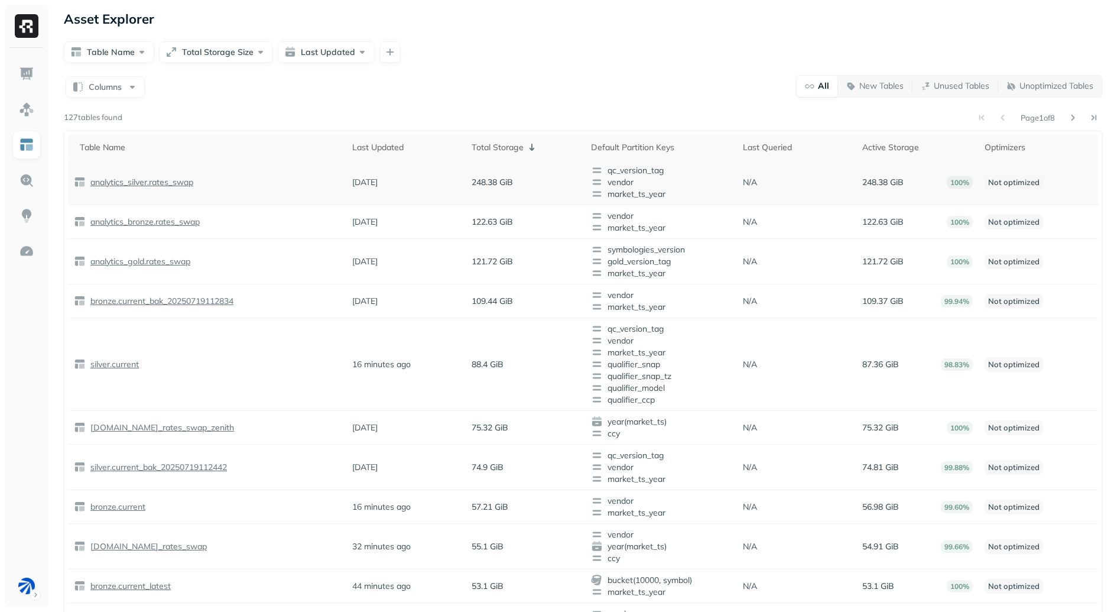
click at [152, 184] on p "analytics_silver.rates_swap" at bounding box center [140, 182] width 105 height 11
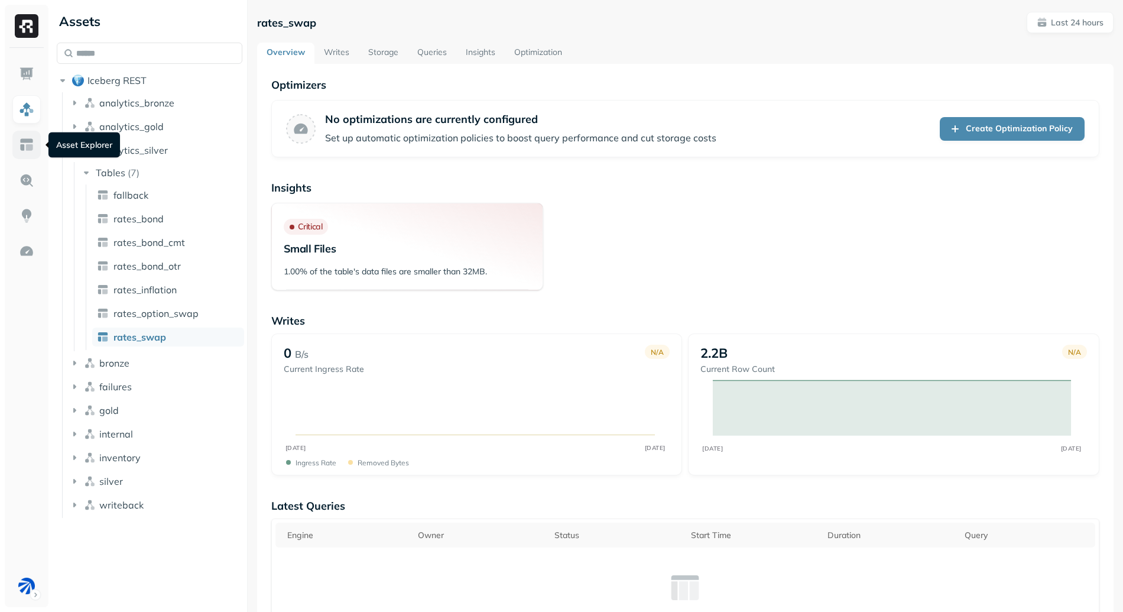
click at [20, 141] on img at bounding box center [26, 144] width 15 height 15
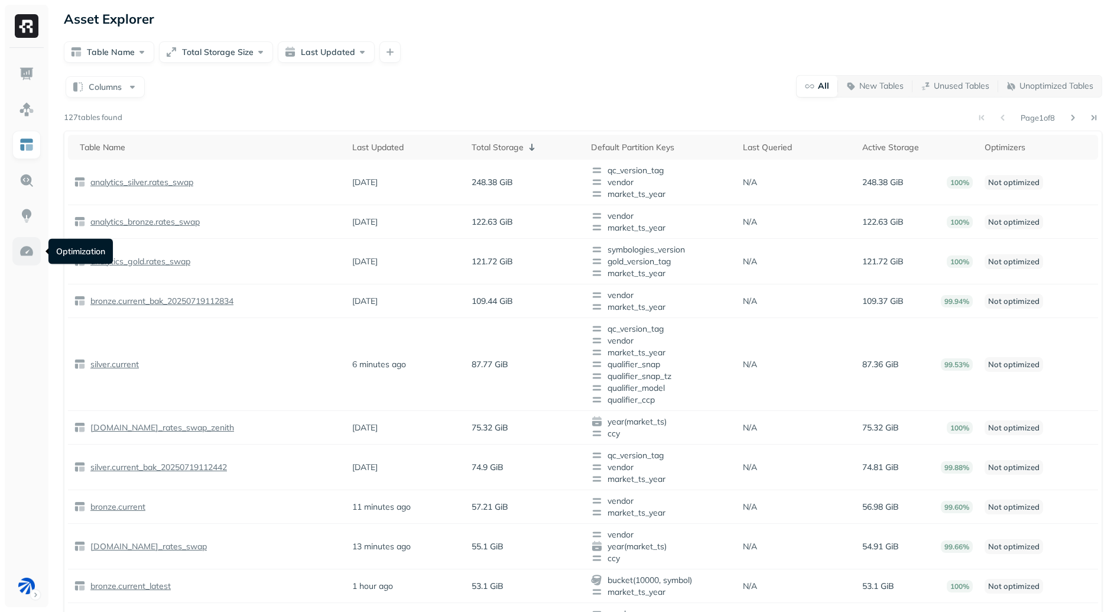
click at [28, 248] on img at bounding box center [26, 251] width 15 height 15
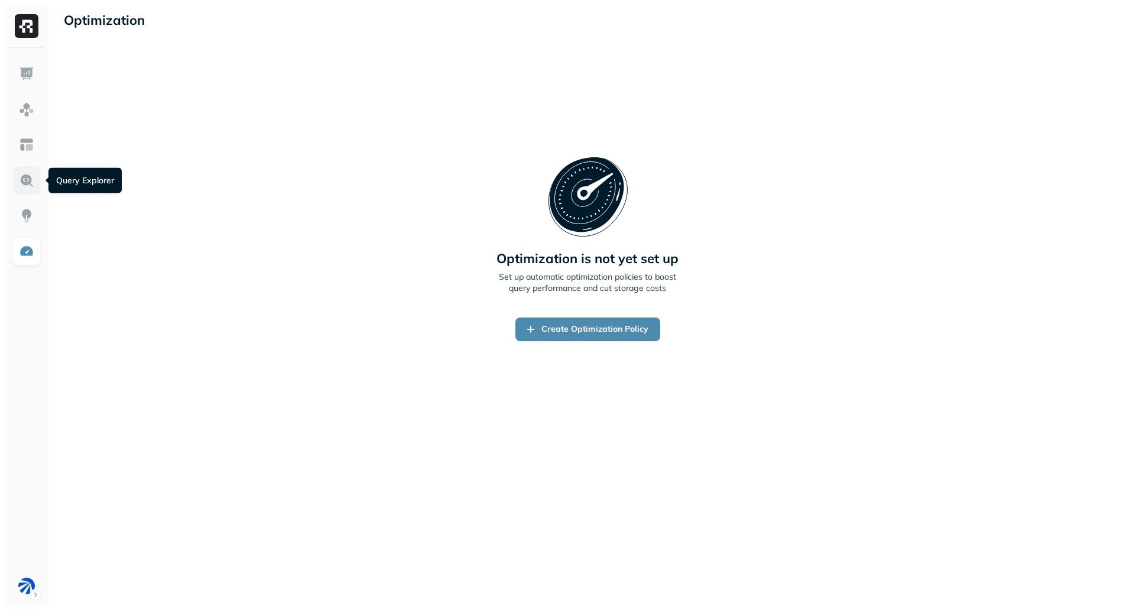
click at [23, 179] on img at bounding box center [26, 180] width 15 height 15
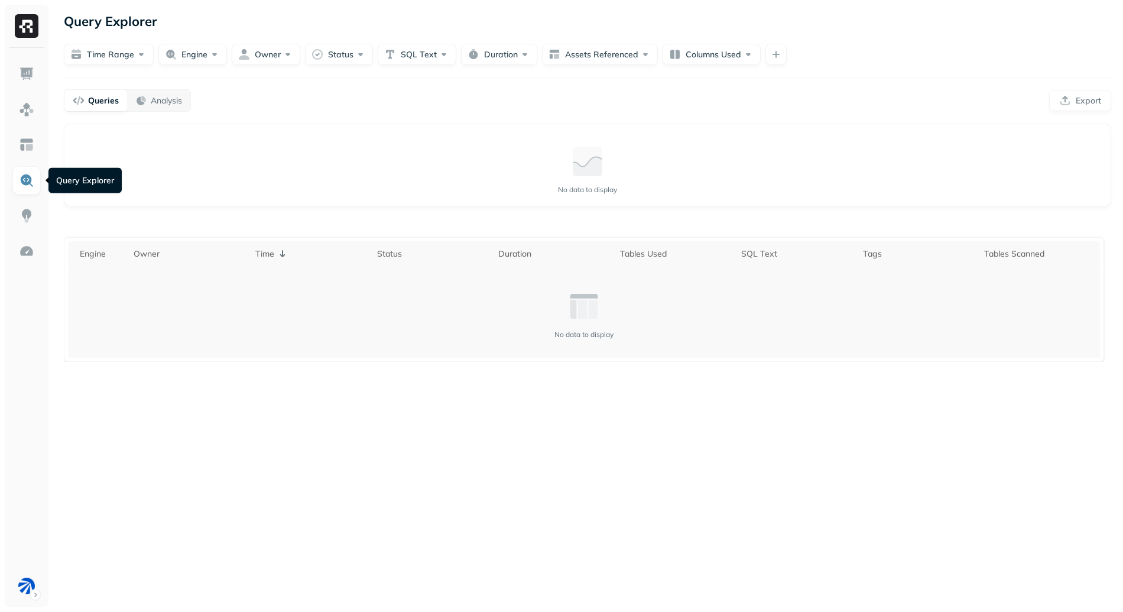
drag, startPoint x: 249, startPoint y: 351, endPoint x: 233, endPoint y: 340, distance: 19.2
click at [249, 350] on td "No data to display" at bounding box center [584, 312] width 1032 height 92
click at [37, 134] on link at bounding box center [26, 145] width 28 height 28
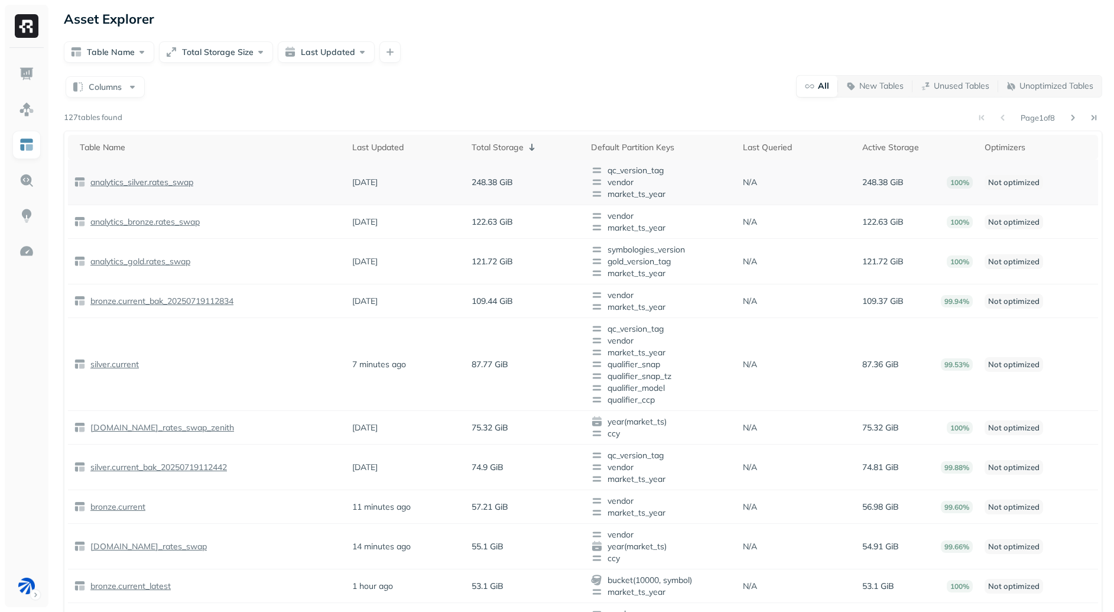
click at [178, 181] on p "analytics_silver.rates_swap" at bounding box center [140, 182] width 105 height 11
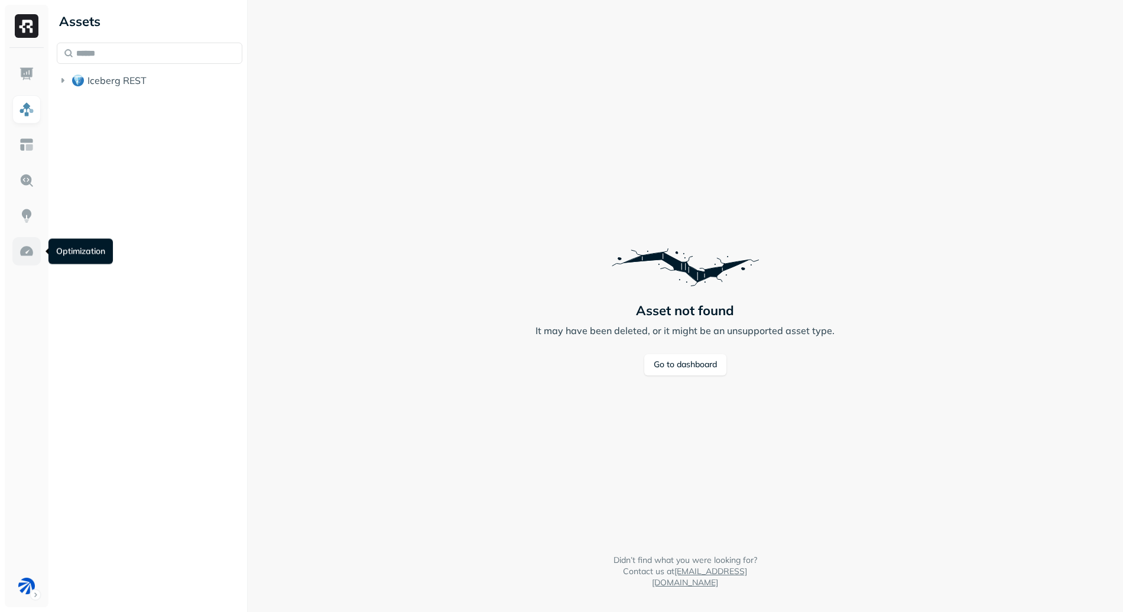
click at [33, 252] on img at bounding box center [26, 251] width 15 height 15
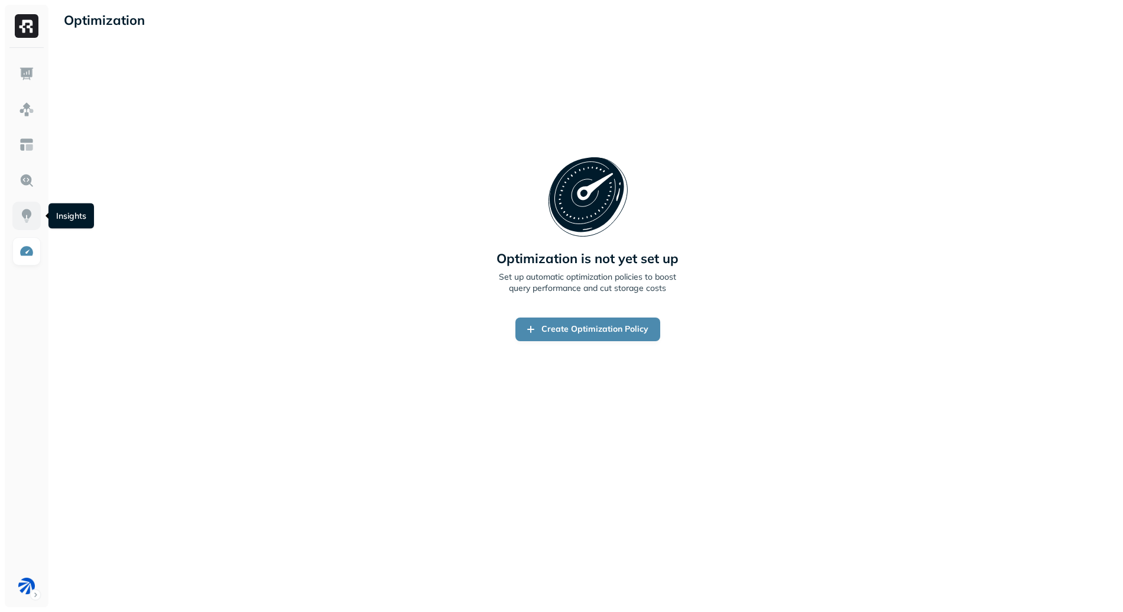
click at [24, 207] on link at bounding box center [26, 216] width 28 height 28
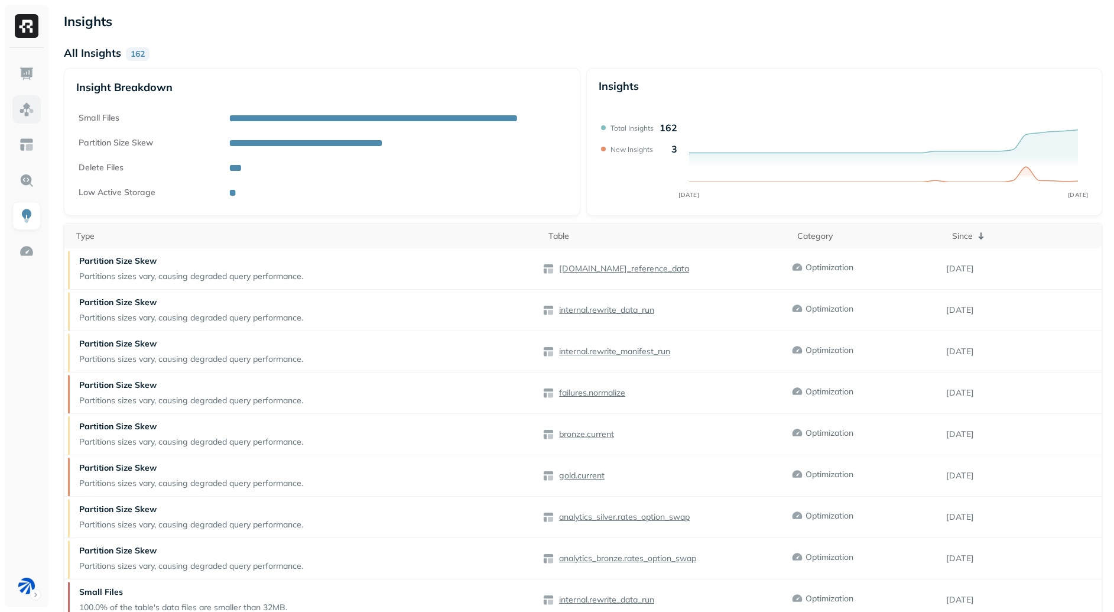
click at [17, 111] on link at bounding box center [26, 109] width 28 height 28
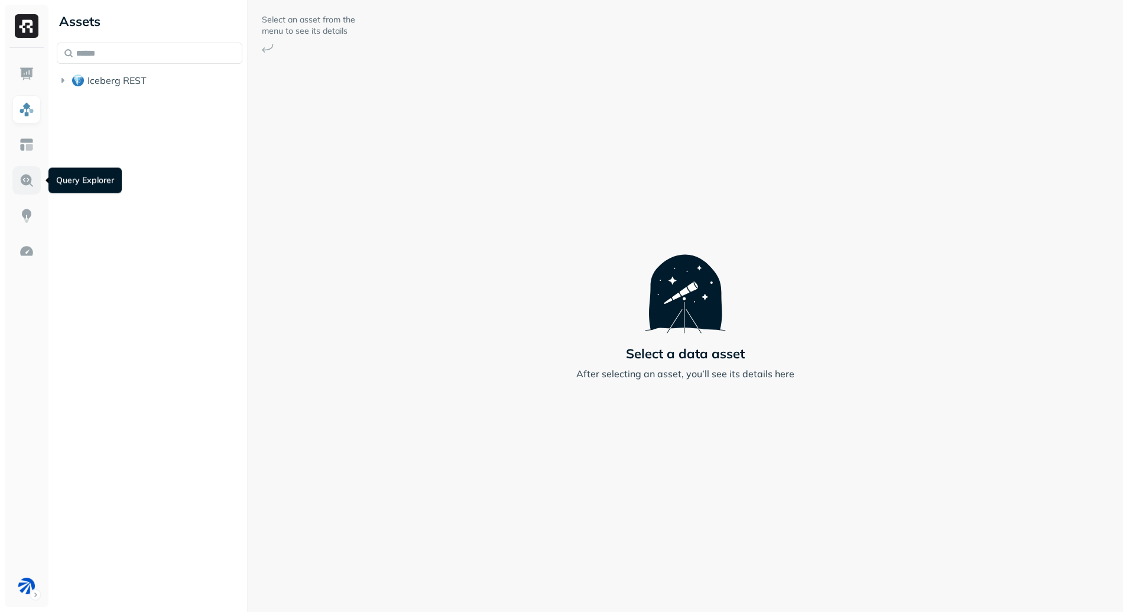
click at [28, 177] on img at bounding box center [26, 180] width 15 height 15
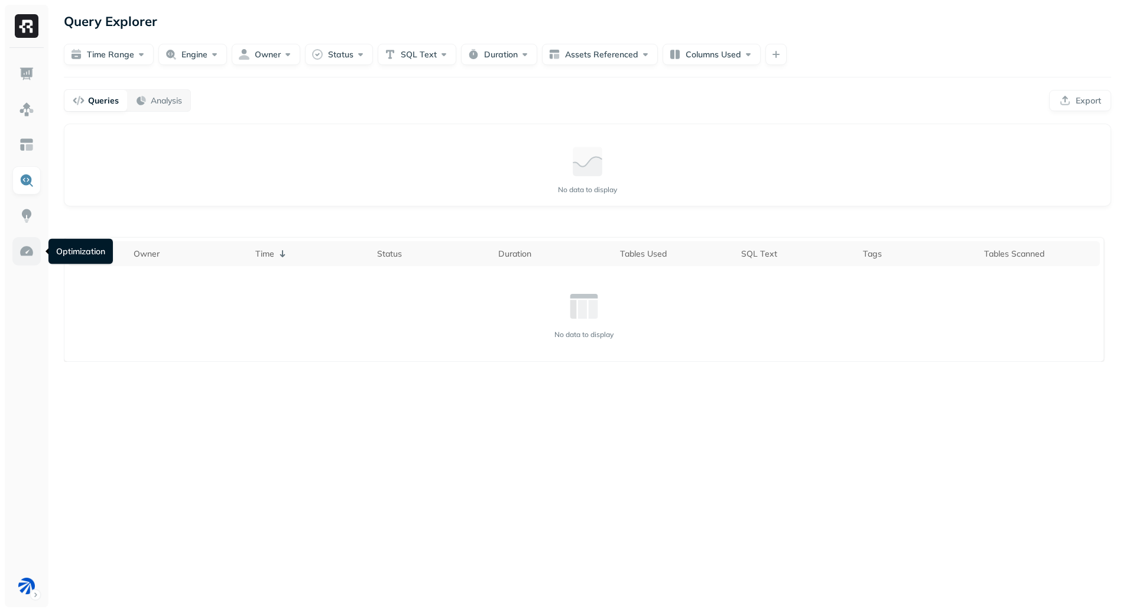
click at [20, 252] on img at bounding box center [26, 251] width 15 height 15
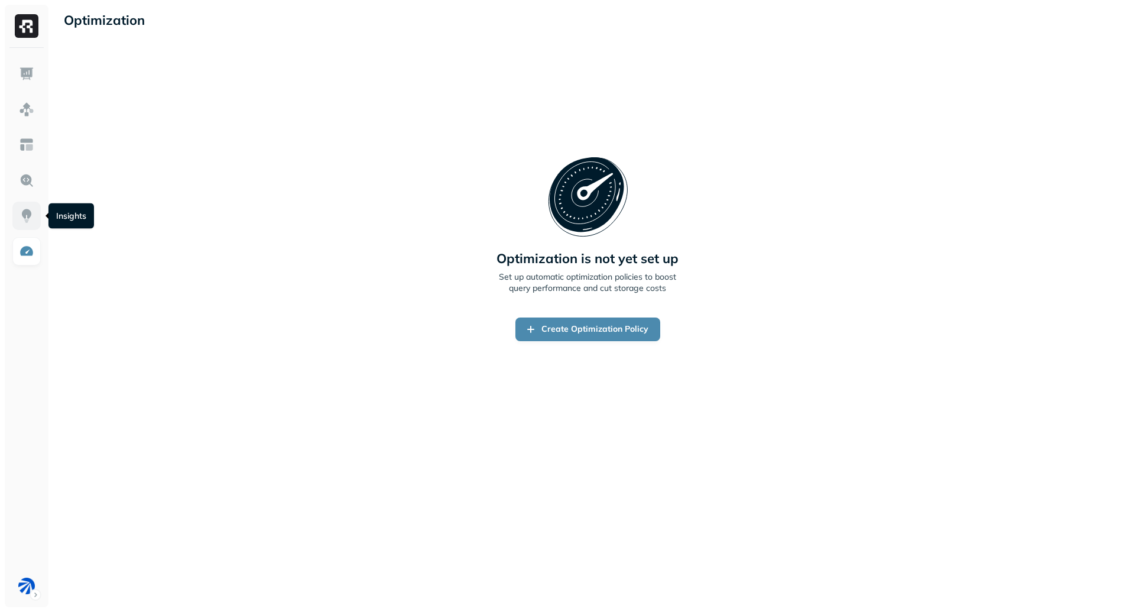
click at [30, 208] on img at bounding box center [26, 215] width 15 height 15
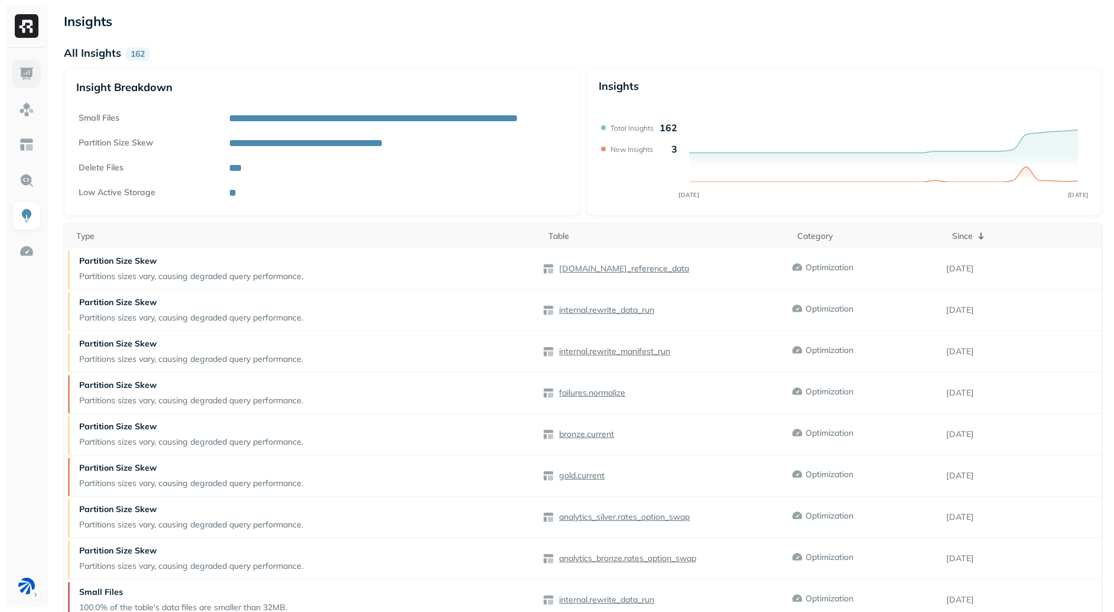
click at [27, 65] on link at bounding box center [26, 74] width 28 height 28
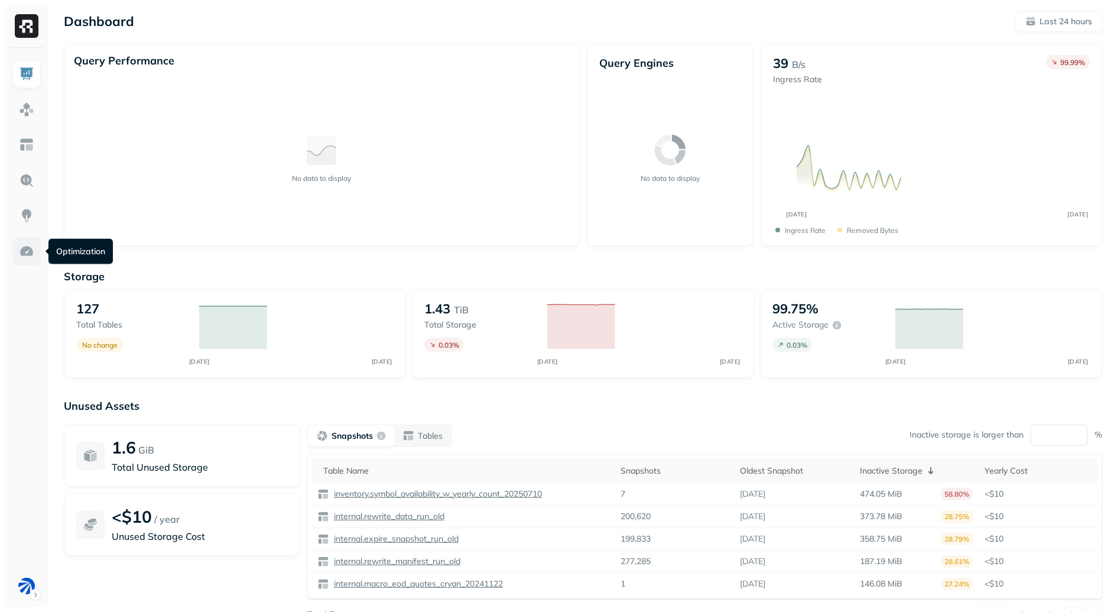
click at [22, 254] on img at bounding box center [26, 251] width 15 height 15
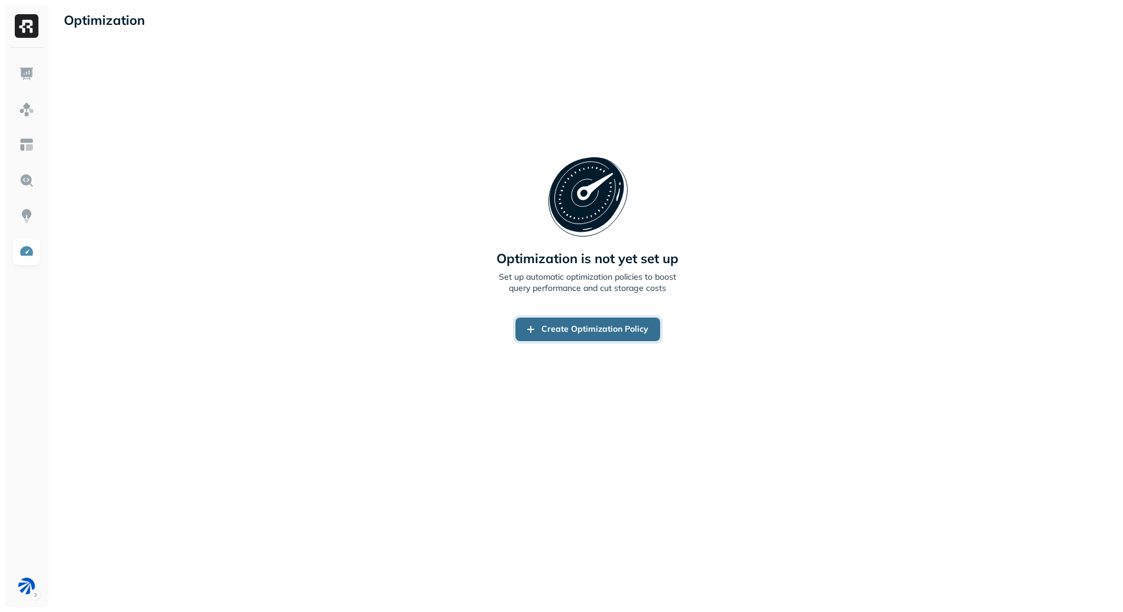
click at [559, 336] on link "Create Optimization Policy" at bounding box center [587, 329] width 145 height 24
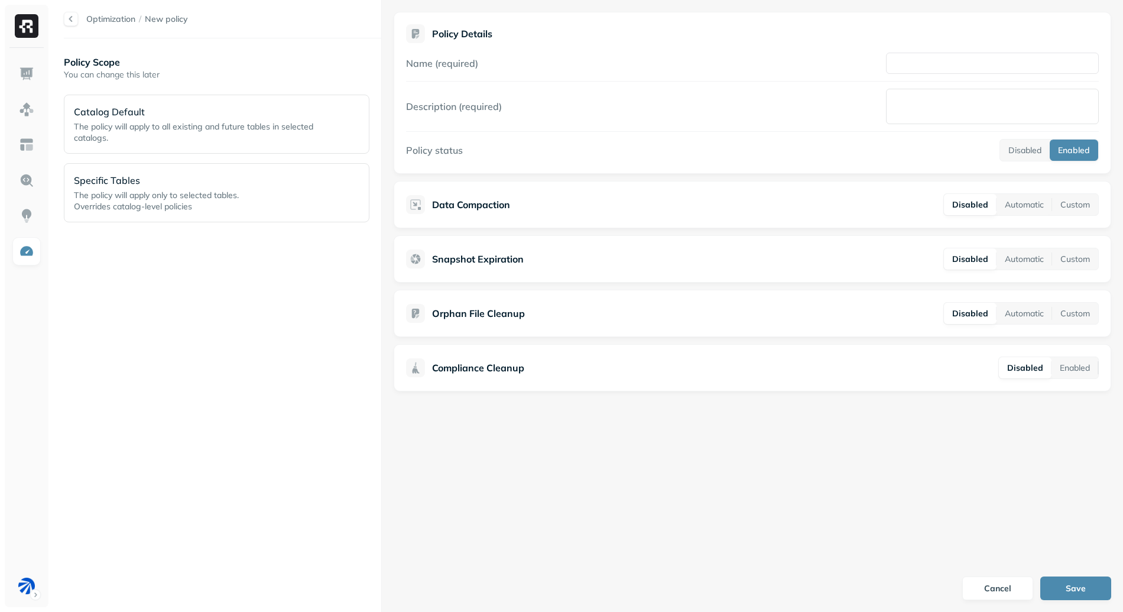
click at [195, 199] on span "The policy will apply only to selected tables." at bounding box center [156, 195] width 165 height 11
click at [128, 176] on span "Iceberg REST" at bounding box center [153, 173] width 59 height 12
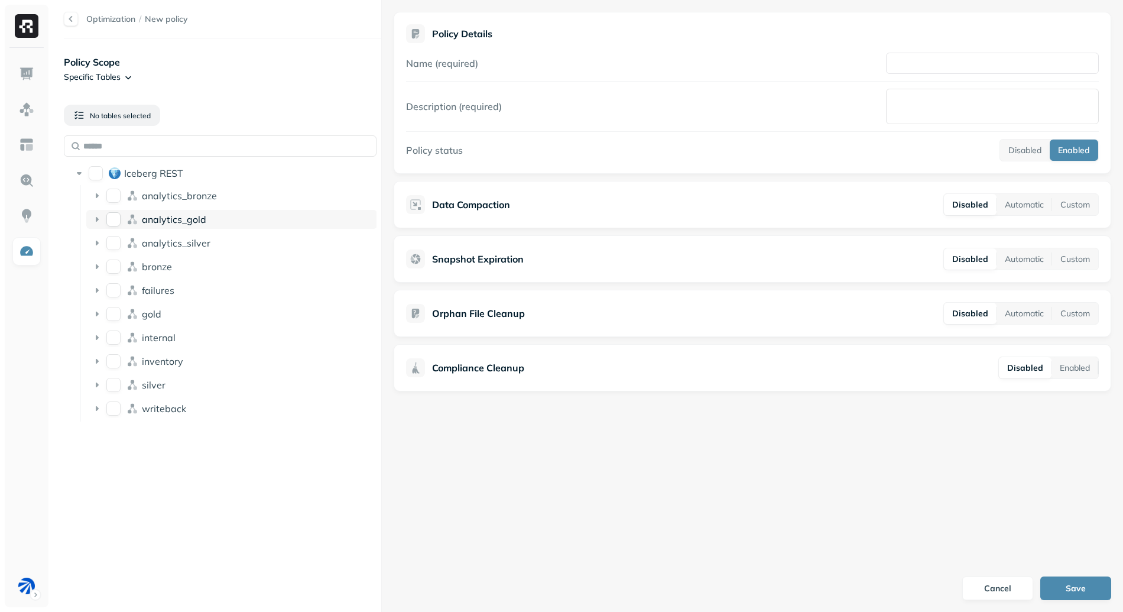
click at [131, 213] on icon at bounding box center [132, 219] width 12 height 12
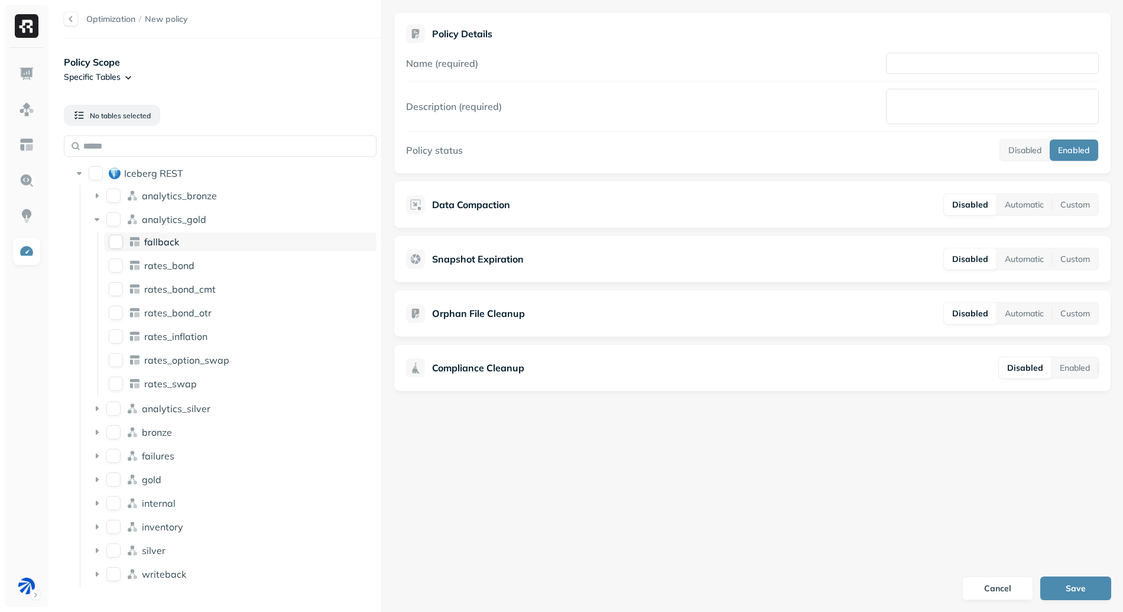
click at [134, 243] on icon at bounding box center [136, 243] width 5 height 5
click at [118, 298] on li "rates_bond_cmt" at bounding box center [241, 290] width 274 height 21
click at [122, 317] on button "rates_bond_otr" at bounding box center [116, 313] width 14 height 14
click at [31, 176] on img at bounding box center [26, 180] width 15 height 15
